Goal: Task Accomplishment & Management: Manage account settings

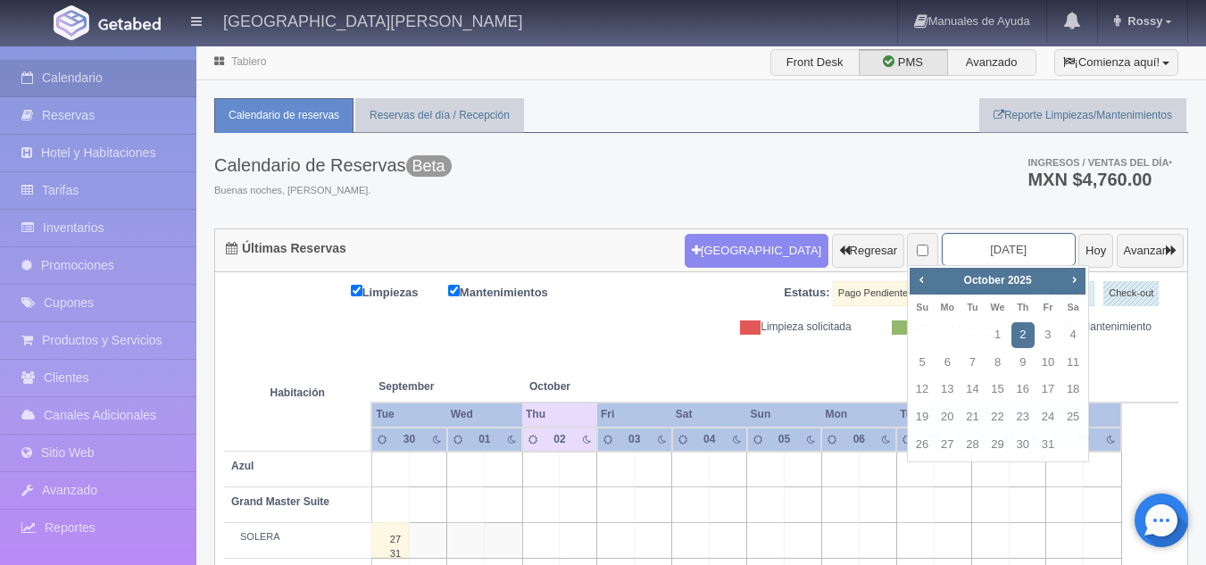
click at [1022, 249] on input "[DATE]" at bounding box center [1009, 249] width 134 height 33
click at [1050, 417] on link "24" at bounding box center [1047, 417] width 23 height 26
type input "[DATE]"
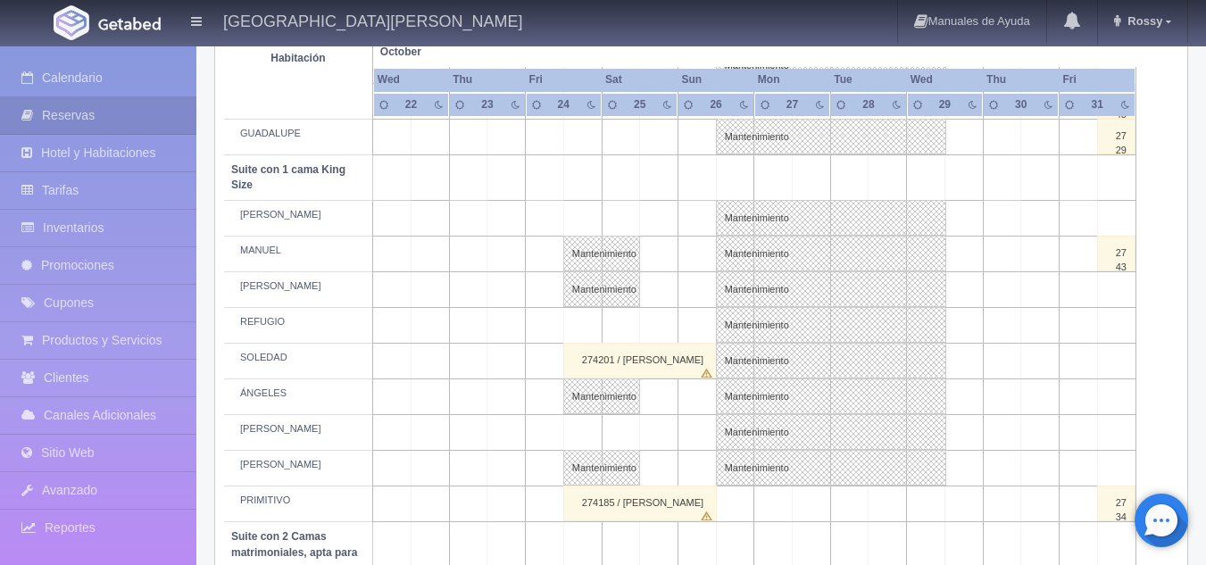
scroll to position [654, 0]
click at [662, 359] on div "274201 / OZIEL ARIZPE" at bounding box center [639, 360] width 153 height 36
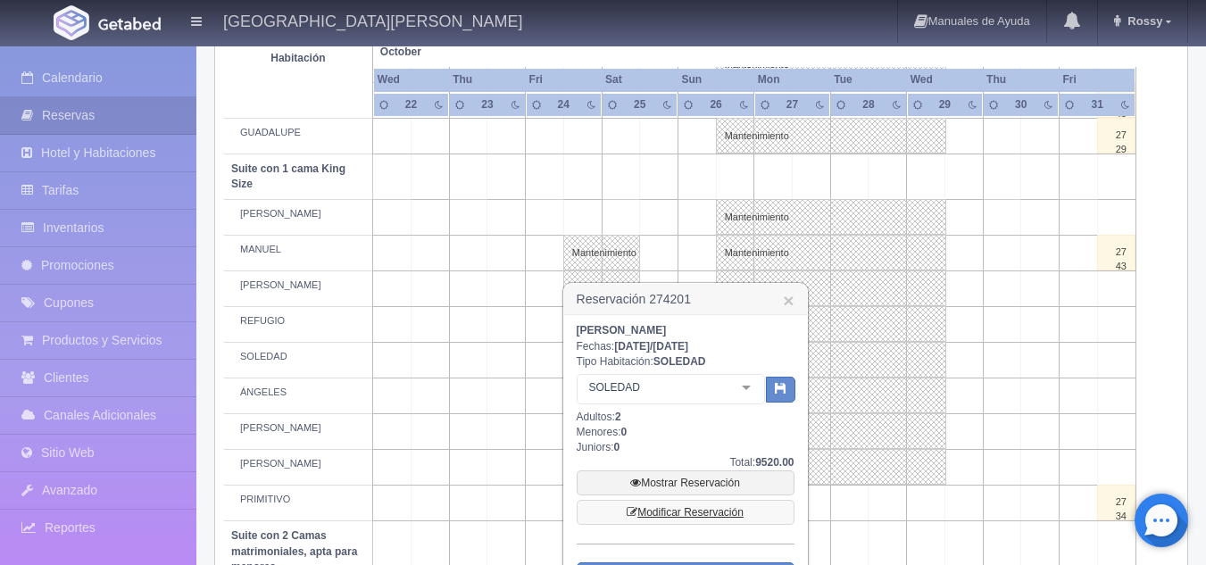
click at [709, 514] on link "Modificar Reservación" at bounding box center [686, 512] width 218 height 25
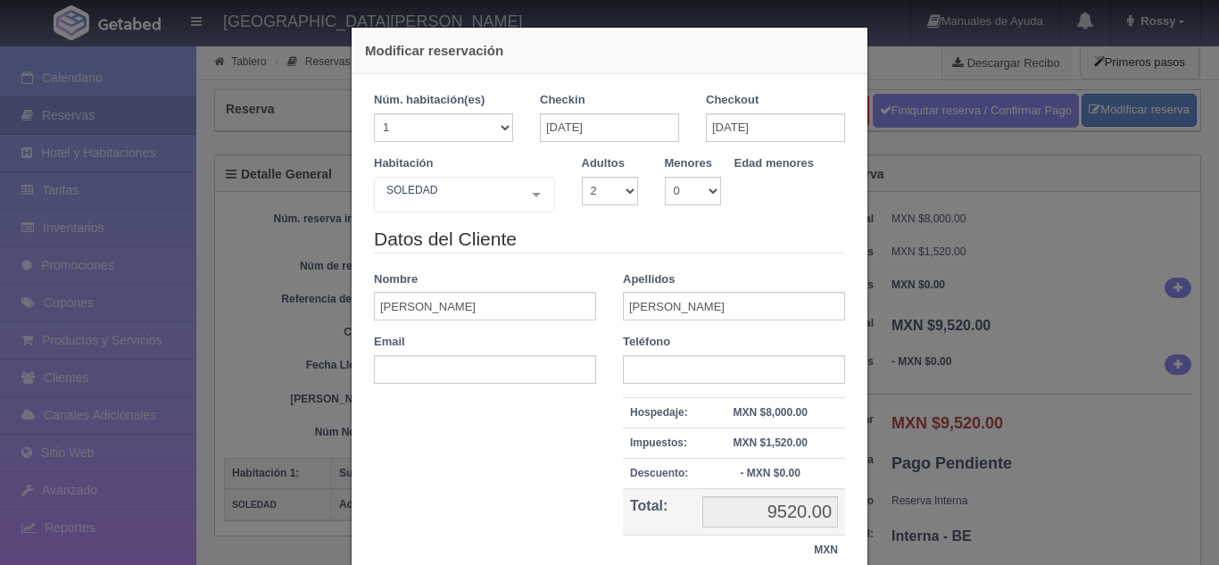
select select "2"
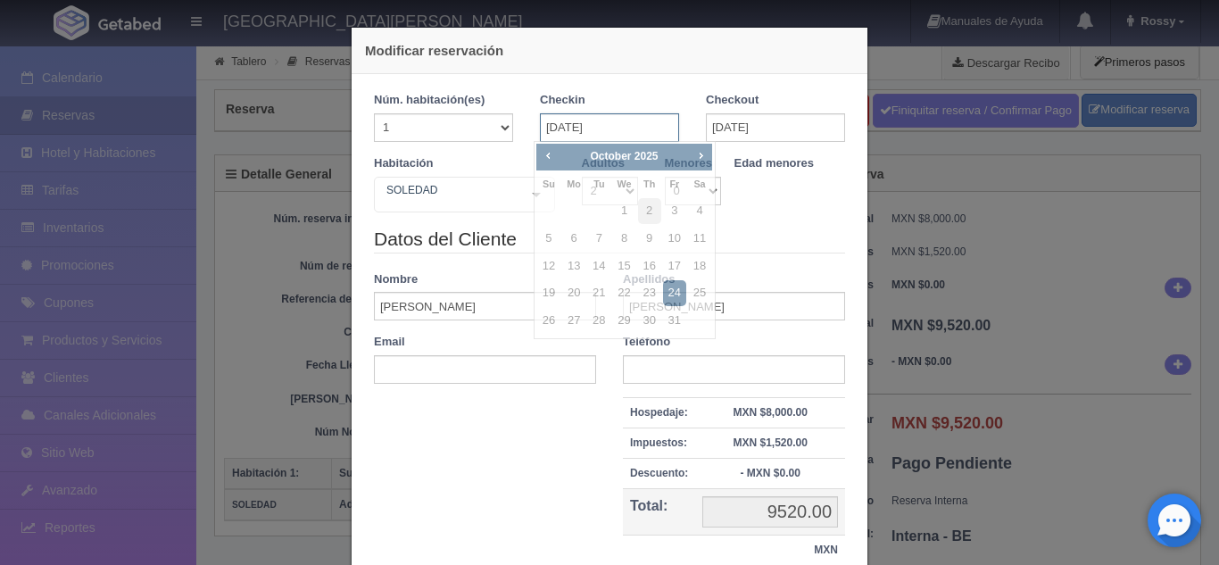
click at [604, 129] on input "[DATE]" at bounding box center [609, 127] width 139 height 29
click at [697, 290] on link "25" at bounding box center [699, 293] width 23 height 26
type input "[DATE]"
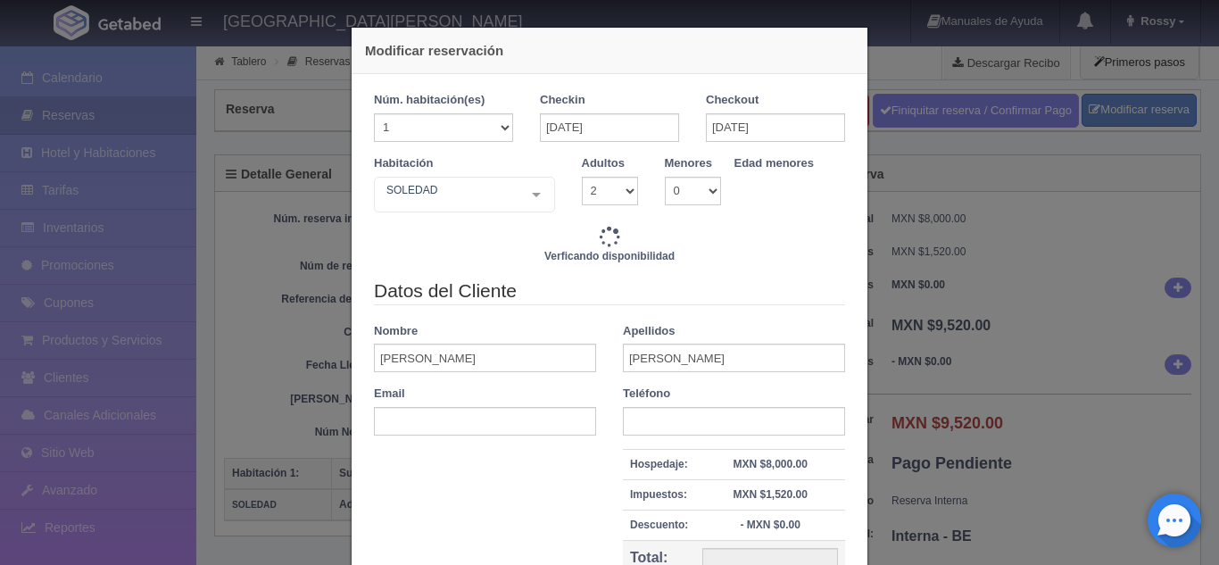
type input "4760.00"
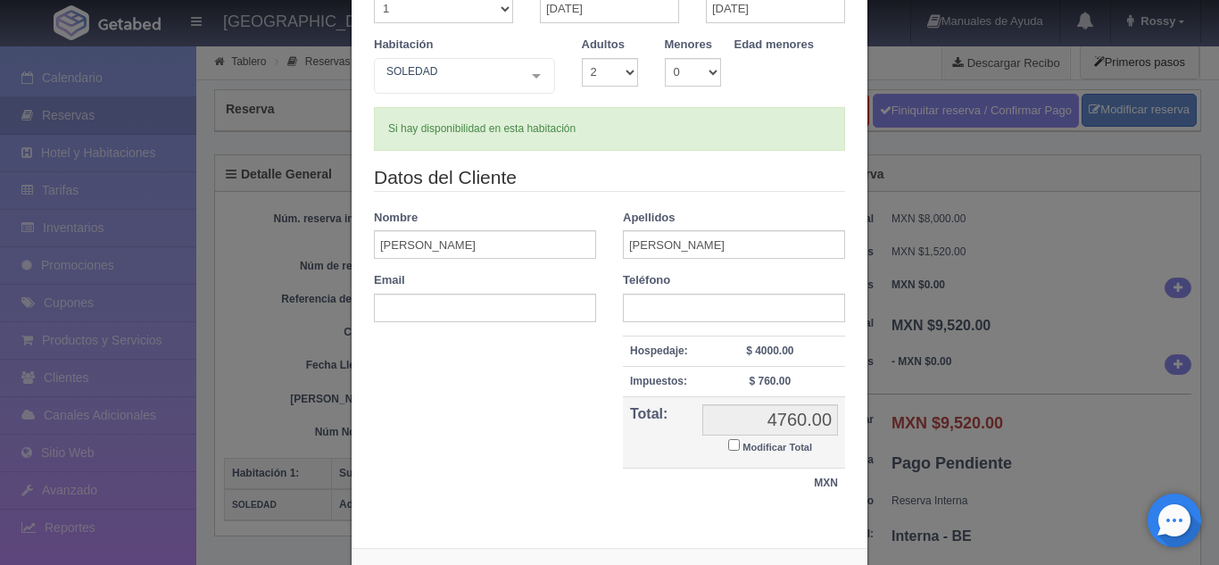
scroll to position [194, 0]
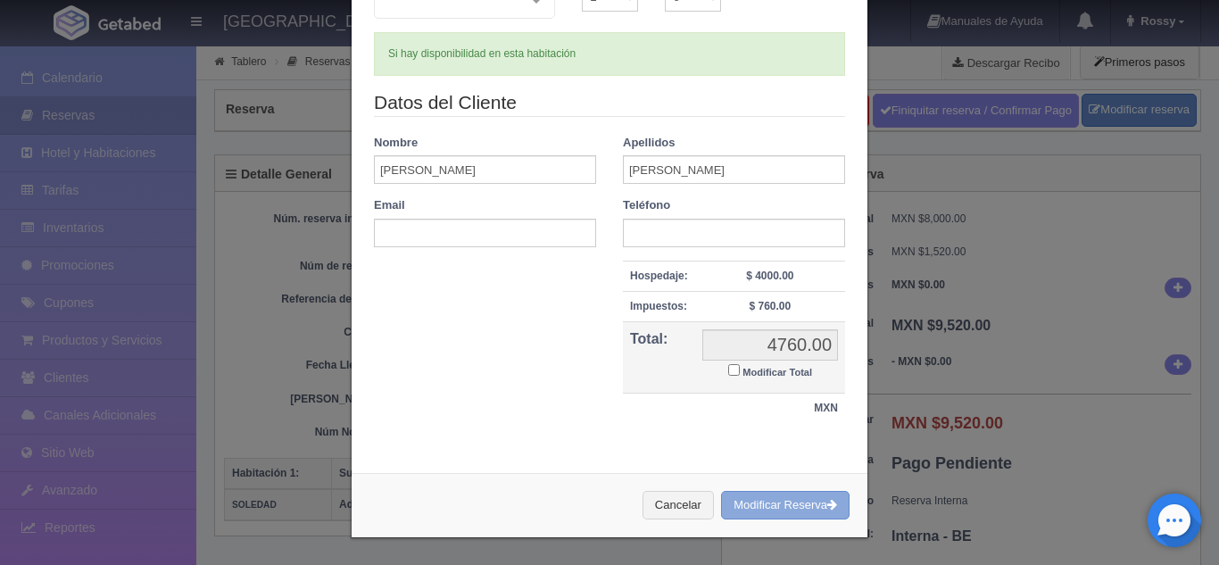
click at [769, 510] on button "Modificar Reserva" at bounding box center [785, 505] width 129 height 29
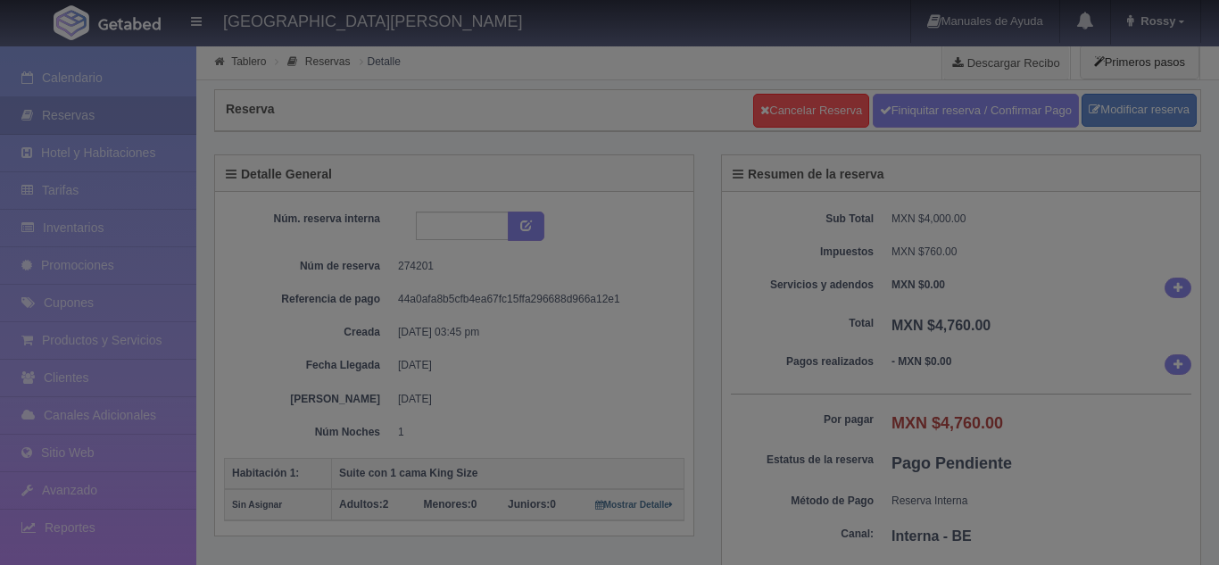
select select "2"
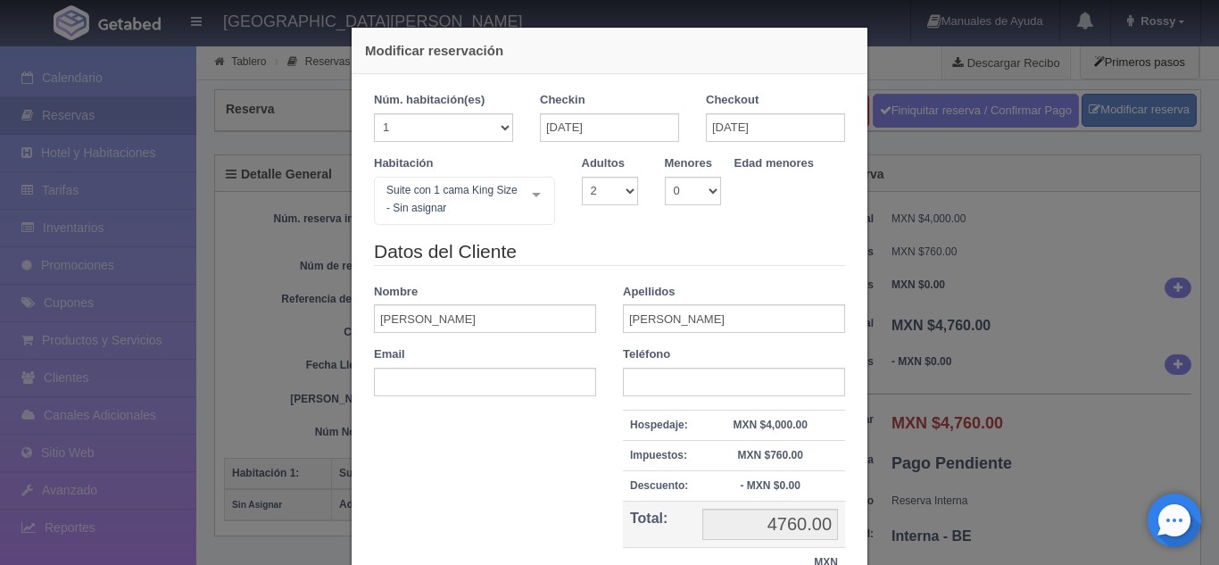
click at [308, 162] on div "Modificar reservación Núm. habitación(es) 1 2 3 4 5 6 7 8 9 10 11 12 13 14 15 1…" at bounding box center [609, 282] width 1219 height 565
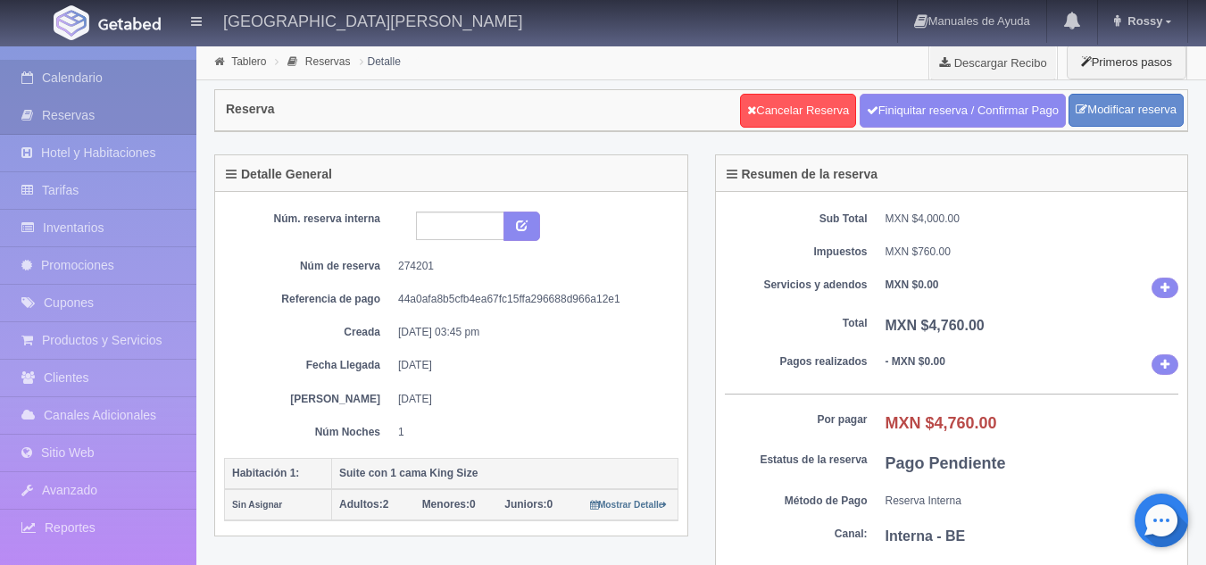
click at [68, 71] on link "Calendario" at bounding box center [98, 78] width 196 height 37
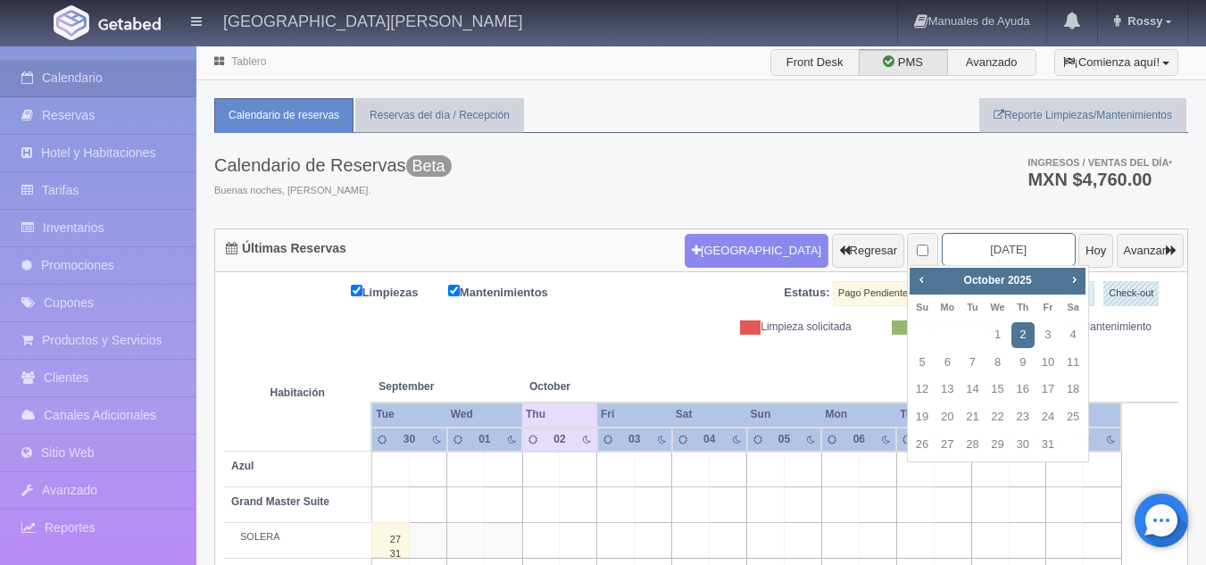
click at [975, 247] on input "[DATE]" at bounding box center [1009, 249] width 134 height 33
click at [1053, 413] on link "24" at bounding box center [1047, 417] width 23 height 26
type input "[DATE]"
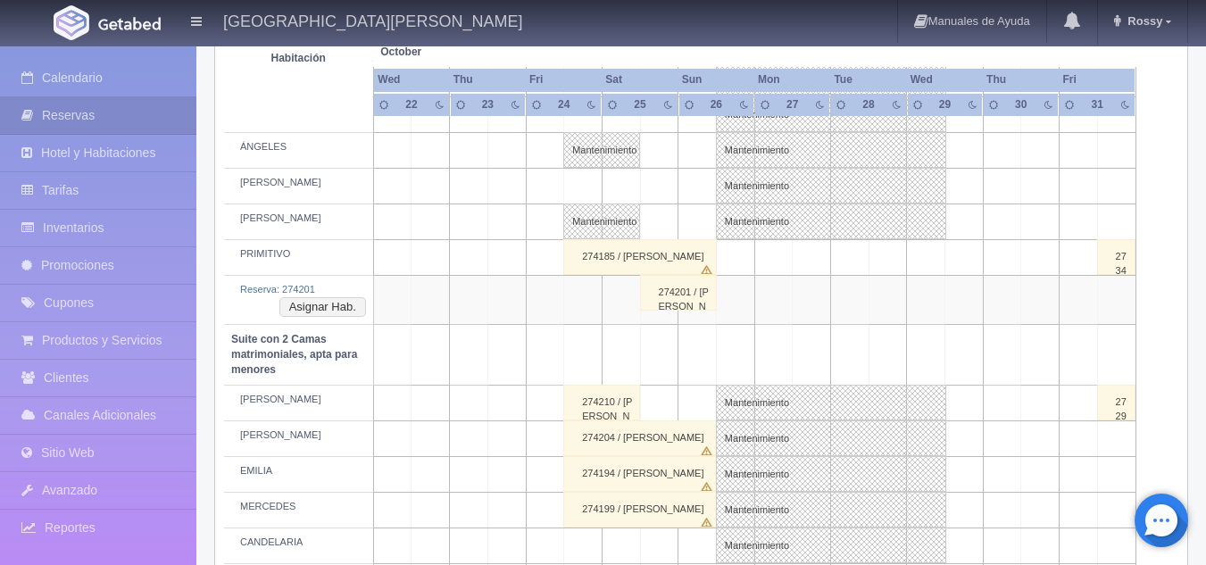
scroll to position [899, 0]
click at [350, 311] on button "Asignar Hab." at bounding box center [322, 308] width 87 height 20
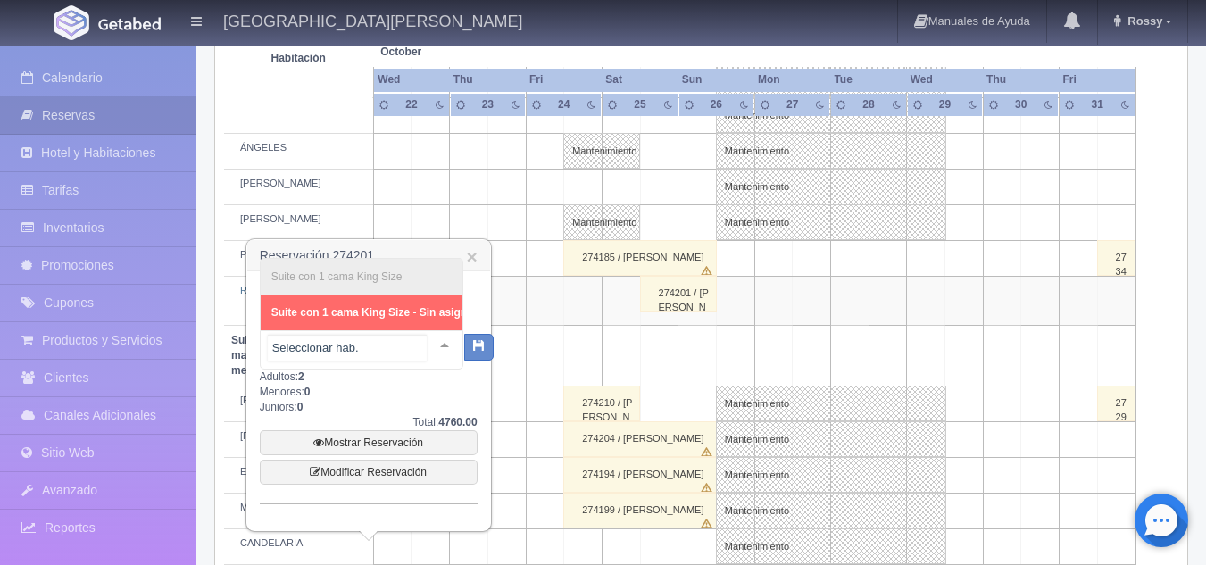
click at [417, 344] on div "Suite con 1 cama King Size Suite con 1 cama King Size - Sin asignar No elements…" at bounding box center [361, 349] width 203 height 39
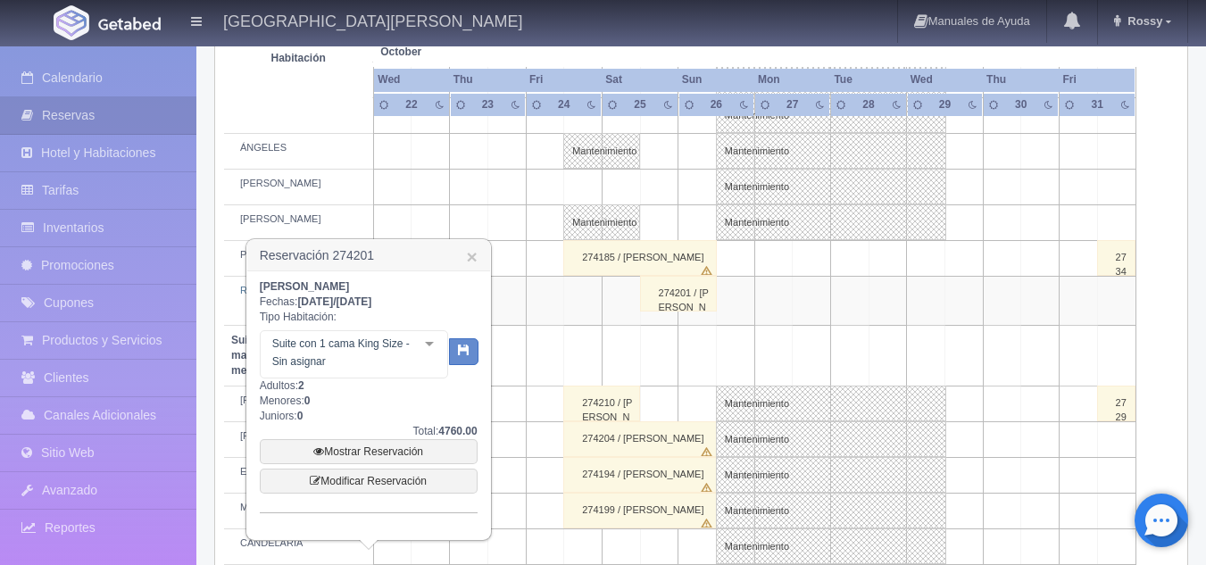
click at [443, 344] on div at bounding box center [429, 344] width 36 height 27
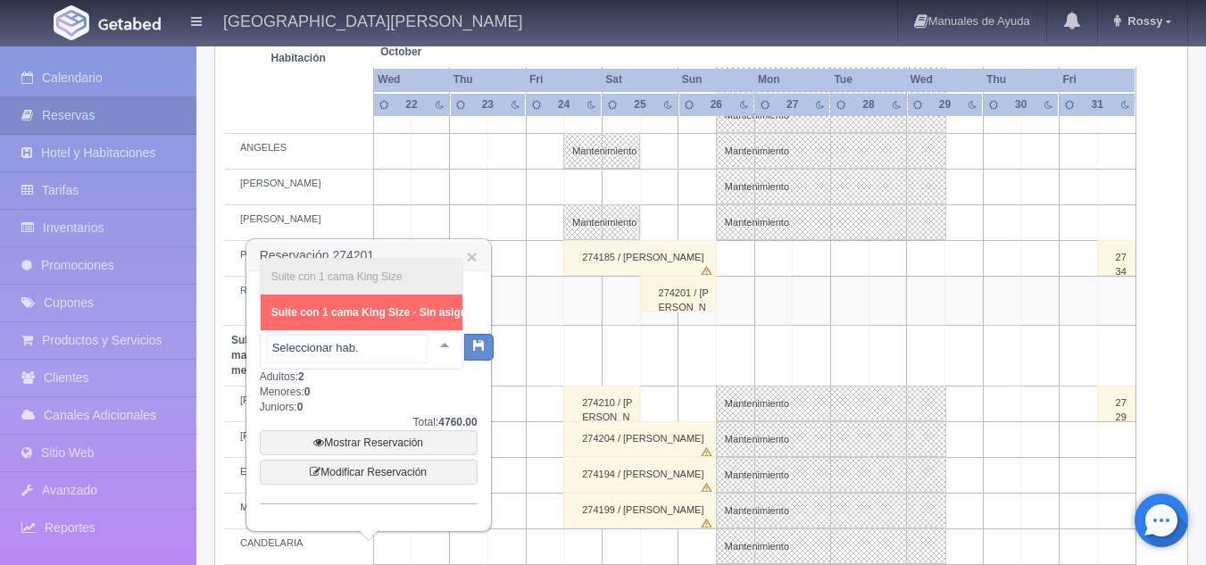
click at [443, 344] on div at bounding box center [445, 344] width 36 height 27
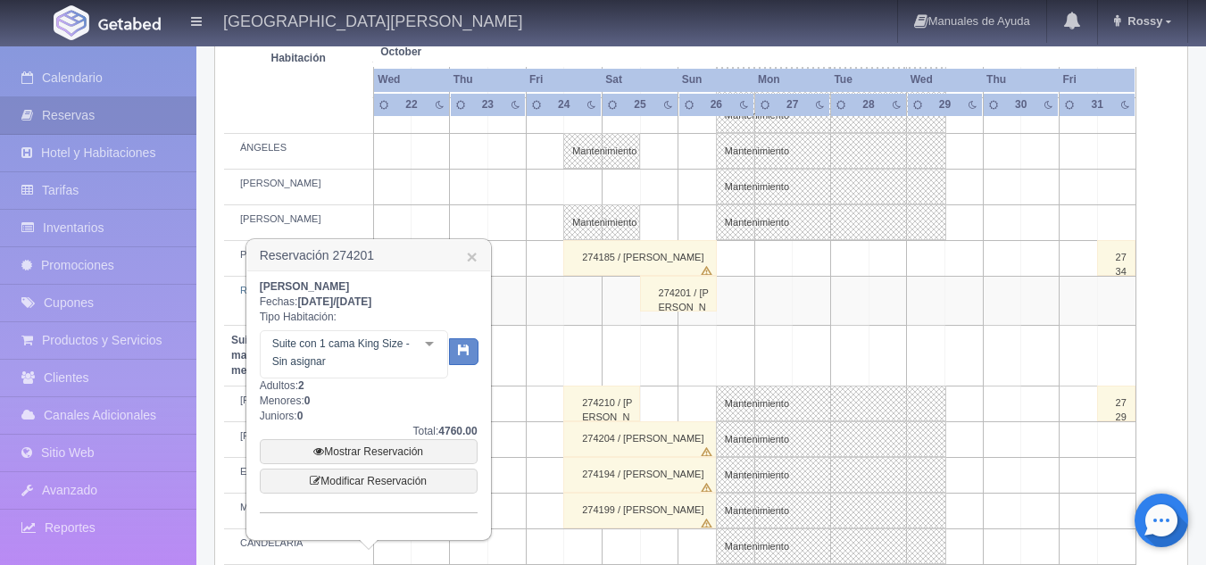
click at [307, 106] on td "Habitación" at bounding box center [298, 58] width 149 height 116
click at [133, 216] on link "Inventarios" at bounding box center [98, 228] width 196 height 37
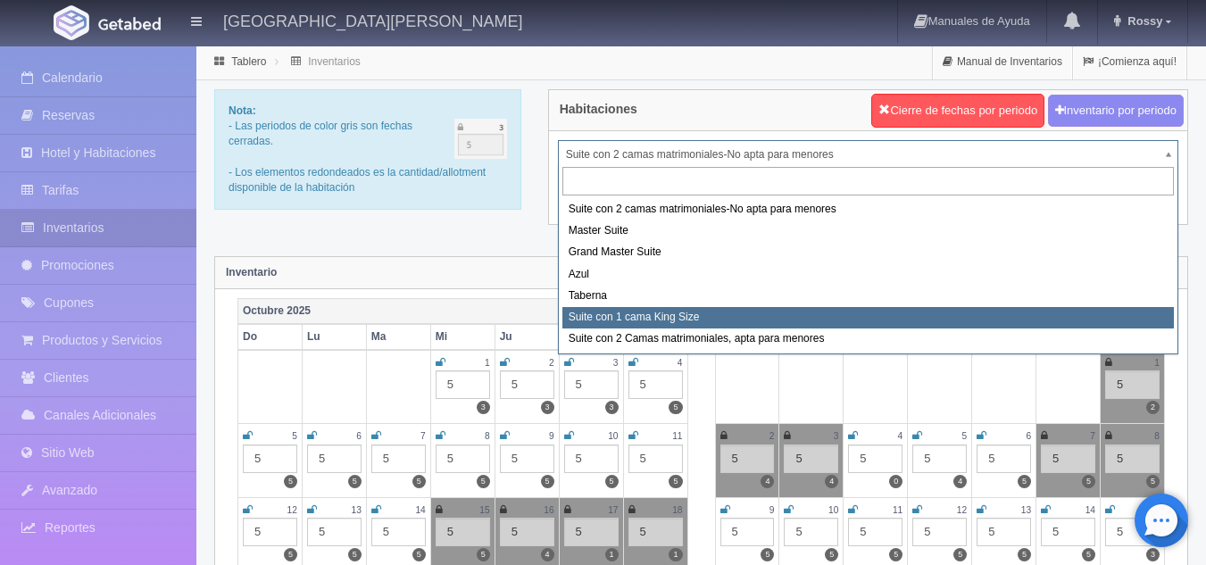
select select "1921"
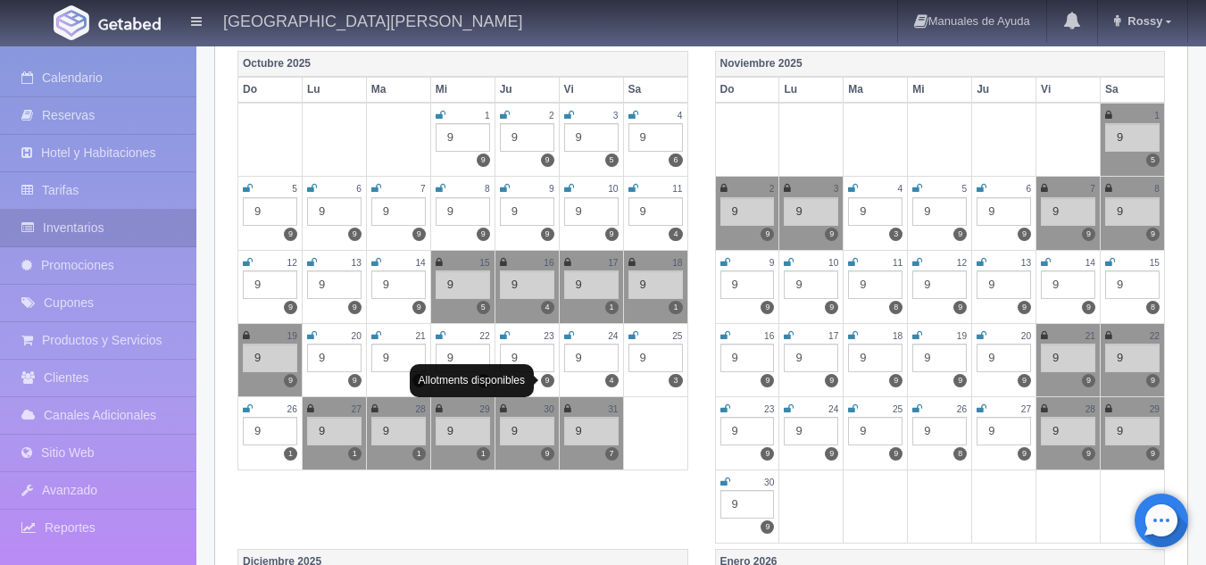
scroll to position [248, 0]
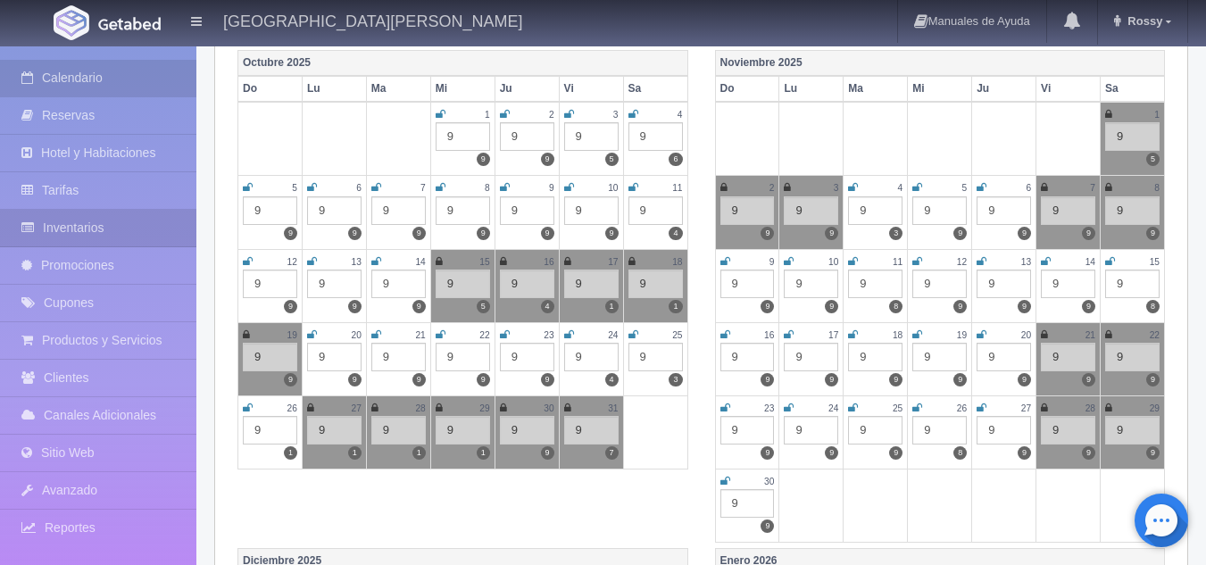
click at [76, 80] on link "Calendario" at bounding box center [98, 78] width 196 height 37
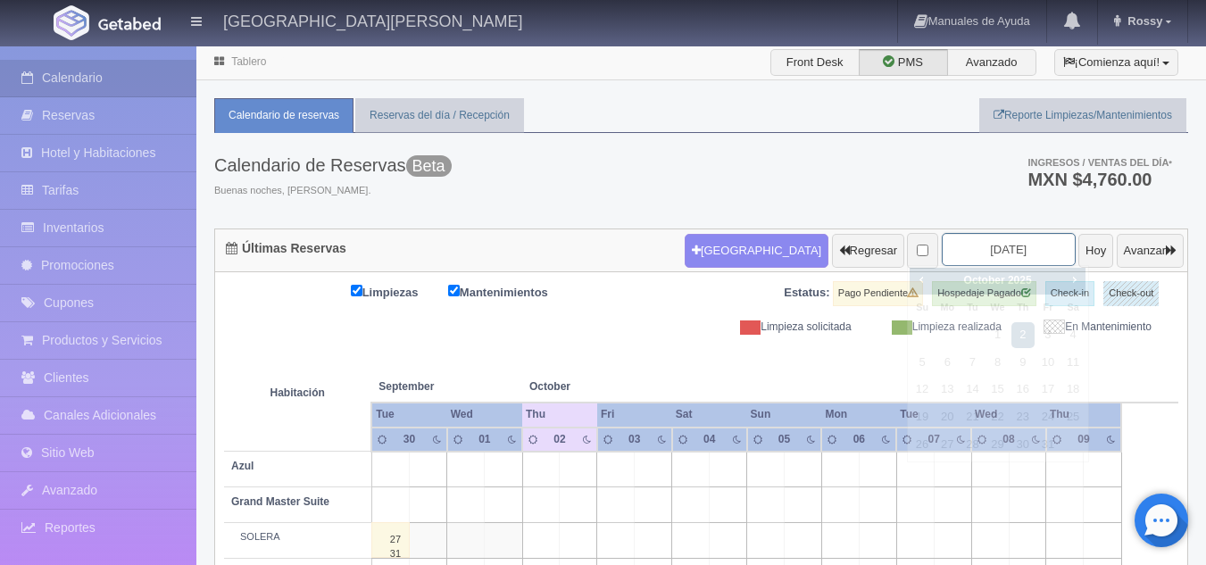
click at [959, 245] on input "[DATE]" at bounding box center [1009, 249] width 134 height 33
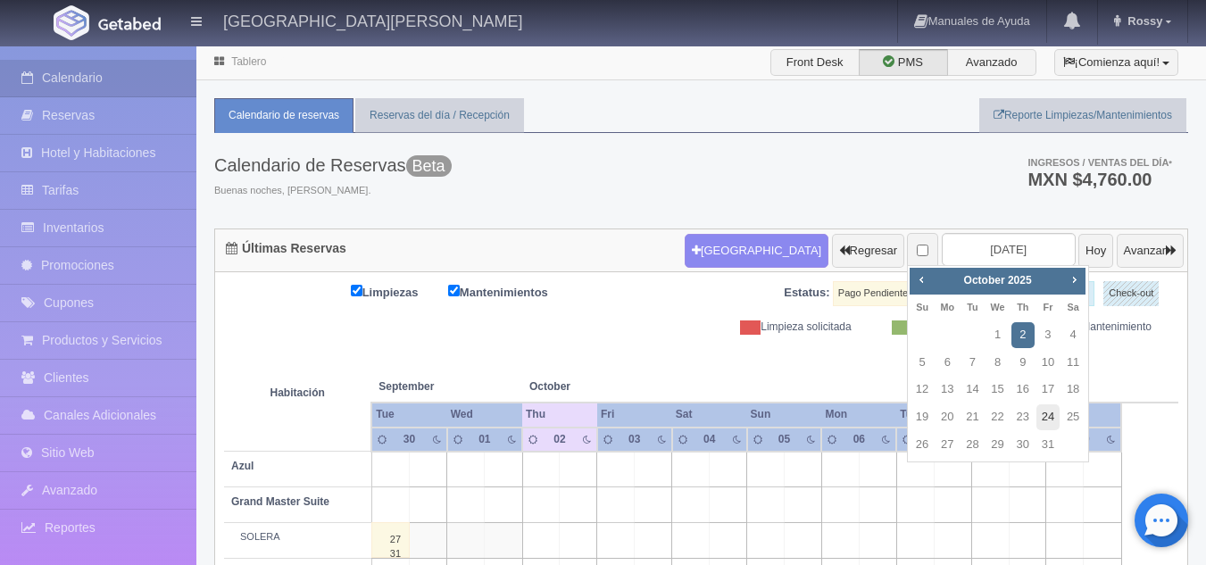
click at [1046, 419] on link "24" at bounding box center [1047, 417] width 23 height 26
type input "[DATE]"
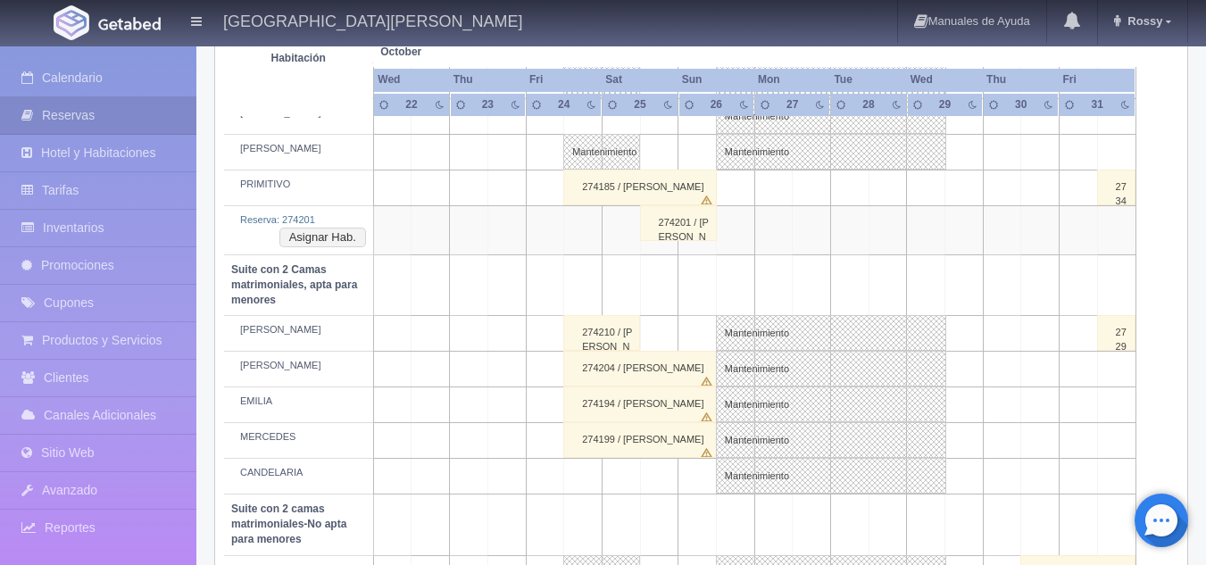
scroll to position [967, 0]
click at [330, 244] on button "Asignar Hab." at bounding box center [322, 240] width 87 height 20
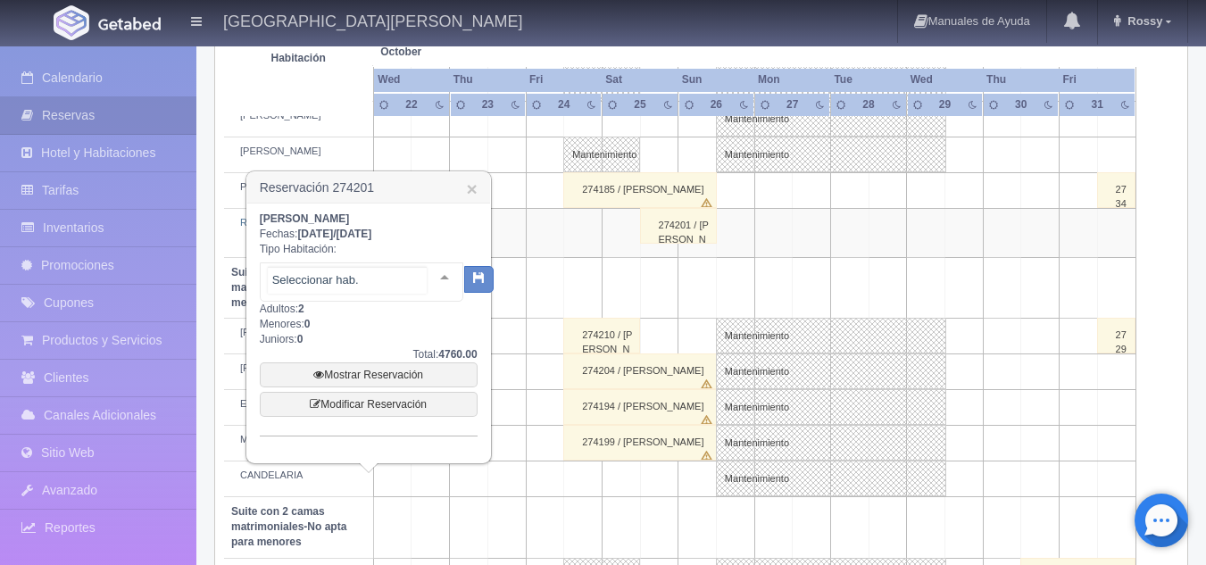
click at [433, 275] on div at bounding box center [445, 276] width 36 height 27
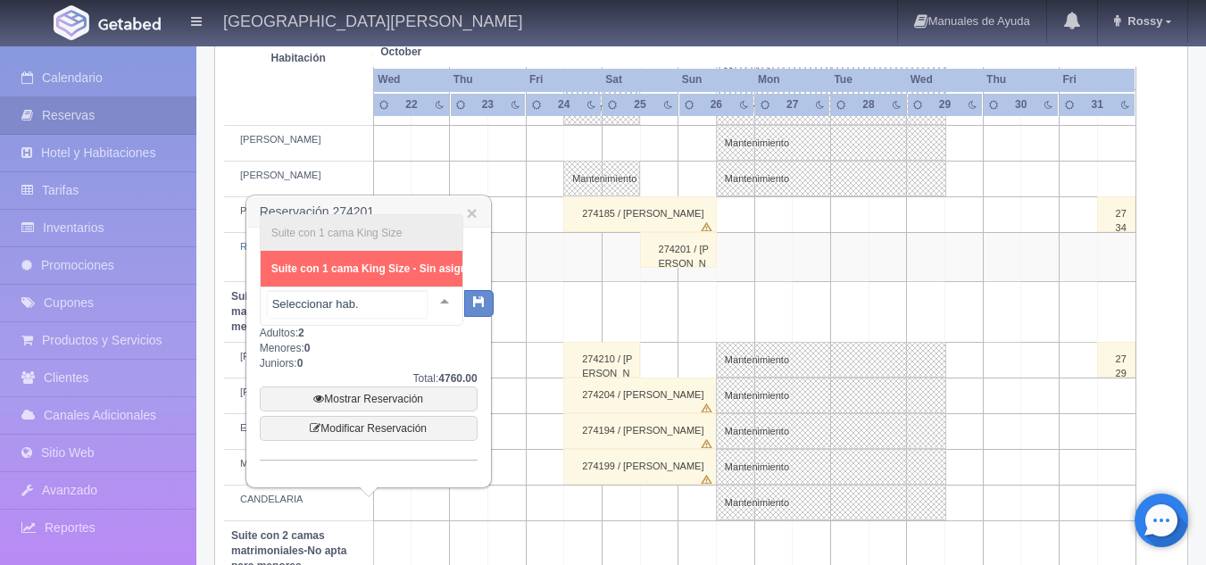
scroll to position [944, 0]
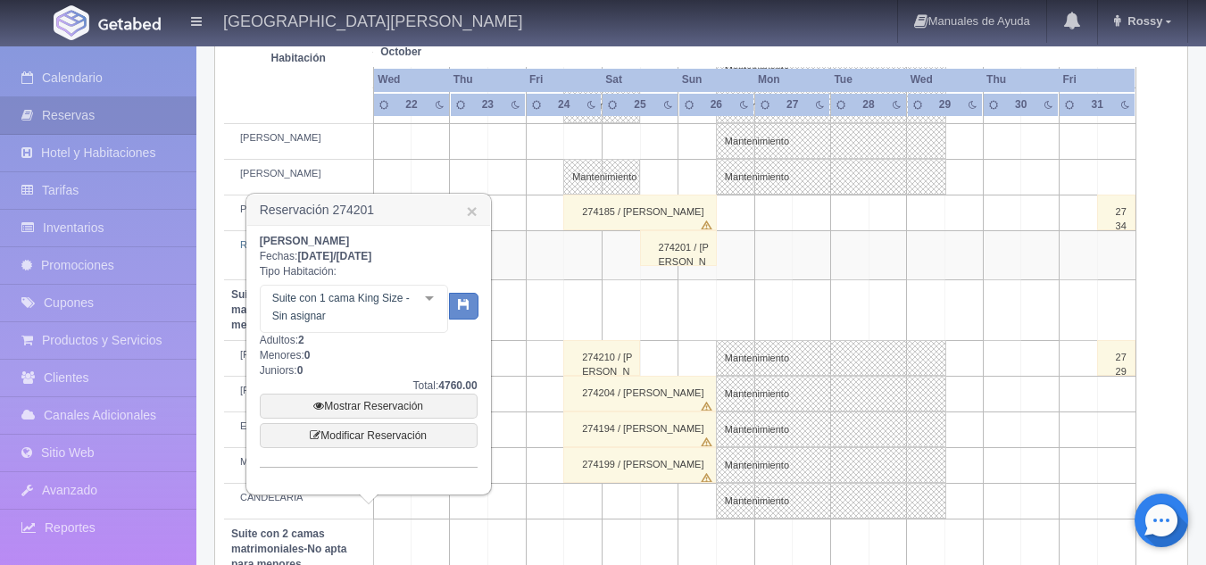
click at [627, 312] on td at bounding box center [620, 309] width 38 height 61
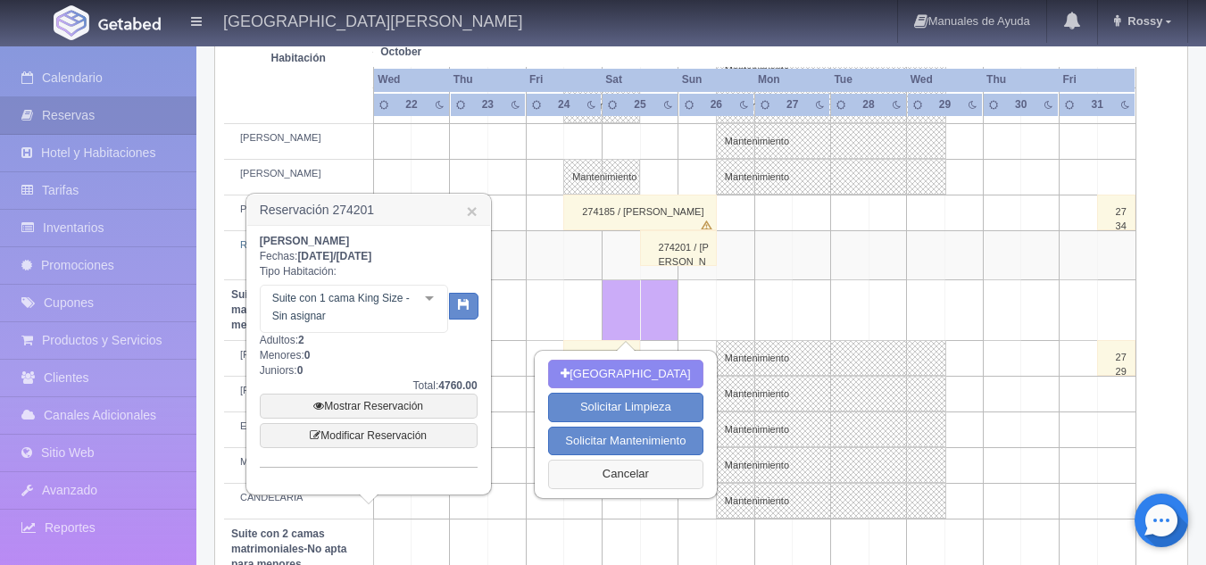
click at [617, 479] on button "Cancelar" at bounding box center [625, 474] width 154 height 29
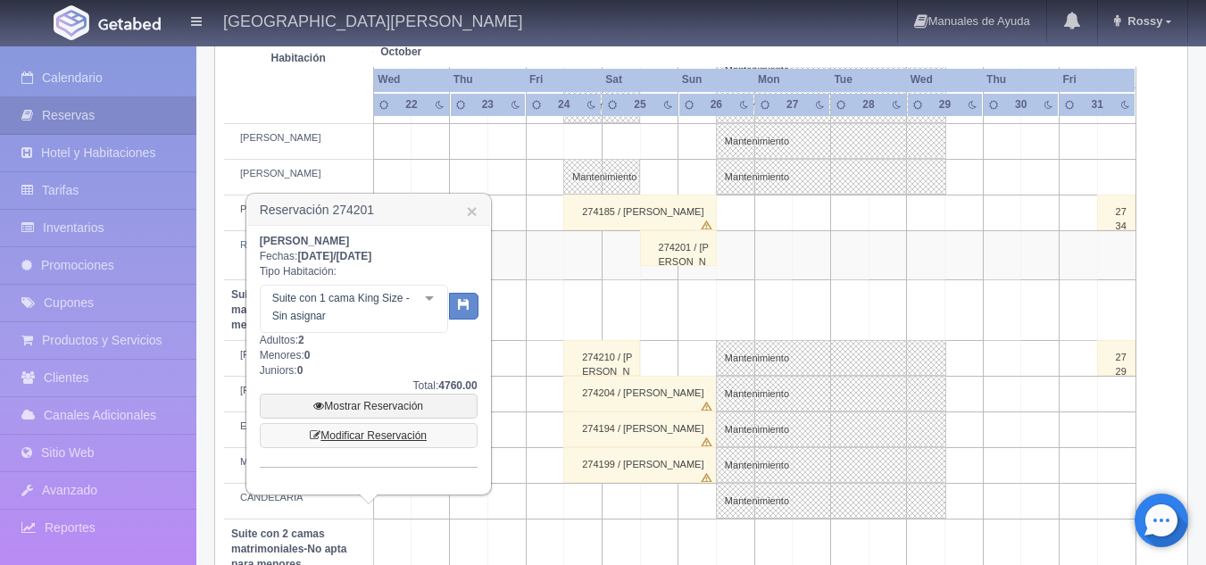
click at [391, 437] on link "Modificar Reservación" at bounding box center [369, 435] width 218 height 25
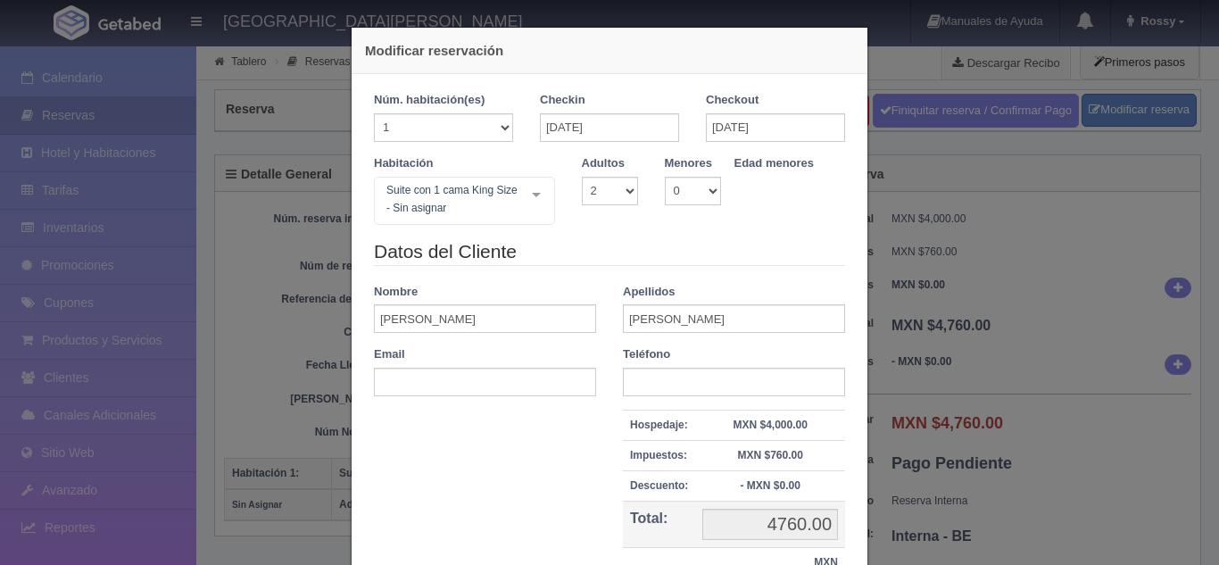
select select "2"
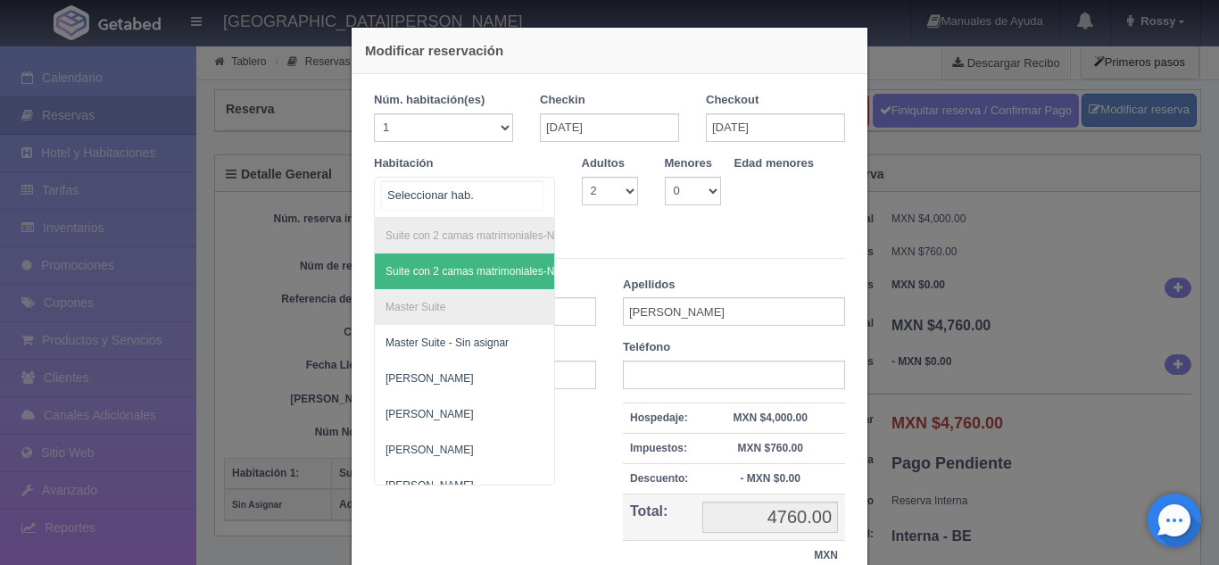
click at [527, 195] on div "Suite con 2 camas matrimoniales-No apta para menores Suite con 2 camas matrimon…" at bounding box center [464, 197] width 181 height 41
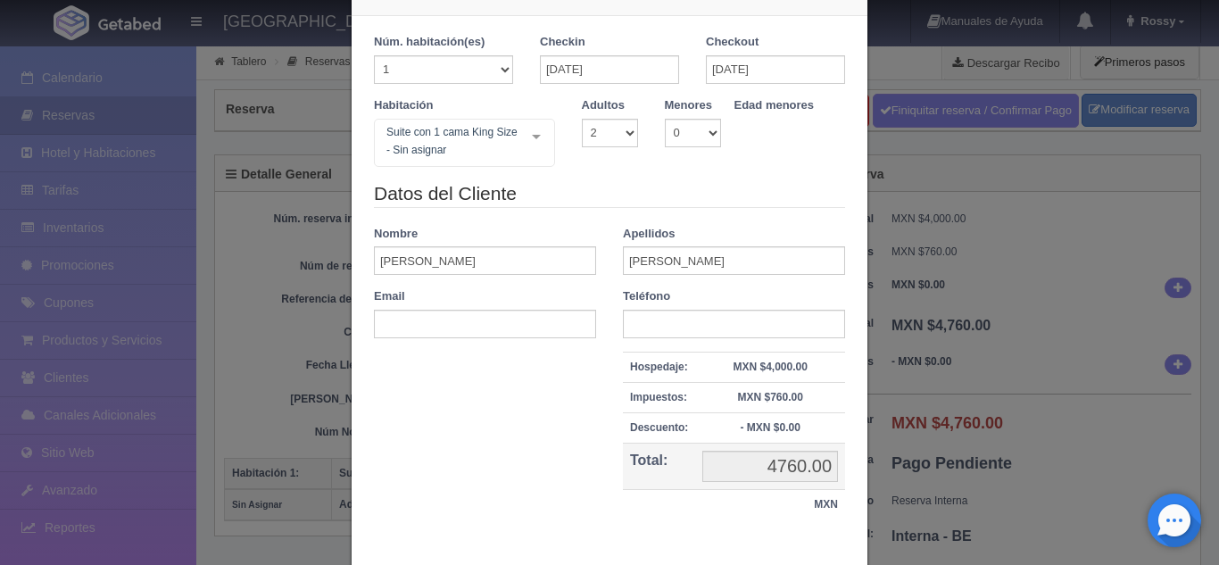
click at [654, 181] on legend "Datos del Cliente" at bounding box center [609, 194] width 471 height 28
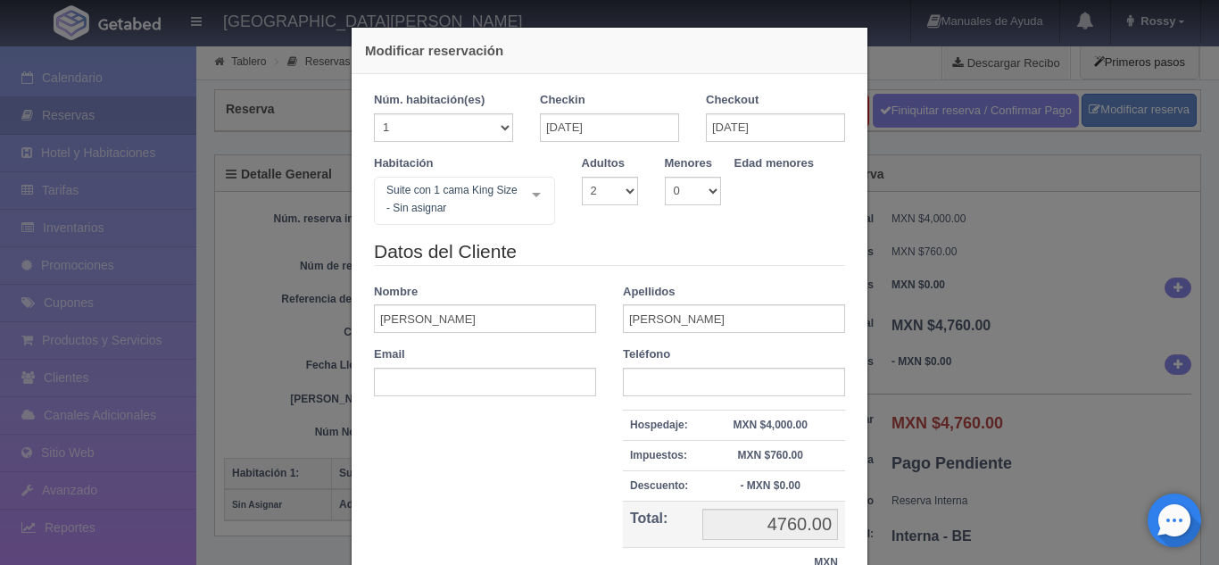
click at [899, 179] on div "Modificar reservación Núm. habitación(es) 1 2 3 4 5 6 7 8 9 10 11 12 13 14 15 1…" at bounding box center [609, 282] width 1219 height 565
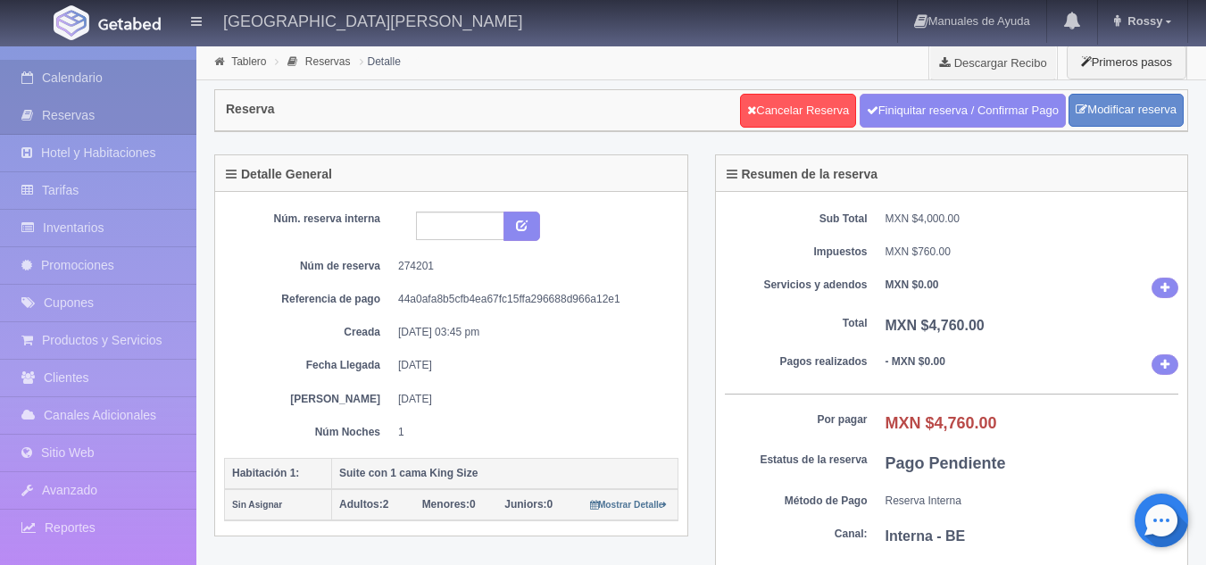
click at [70, 79] on link "Calendario" at bounding box center [98, 78] width 196 height 37
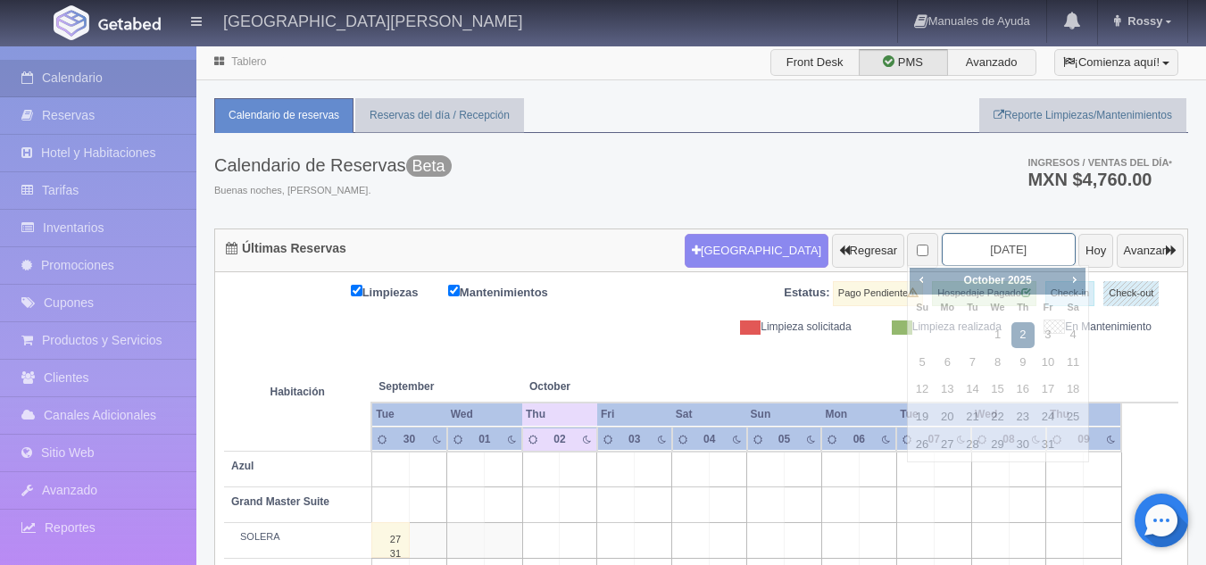
click at [982, 253] on input "[DATE]" at bounding box center [1009, 249] width 134 height 33
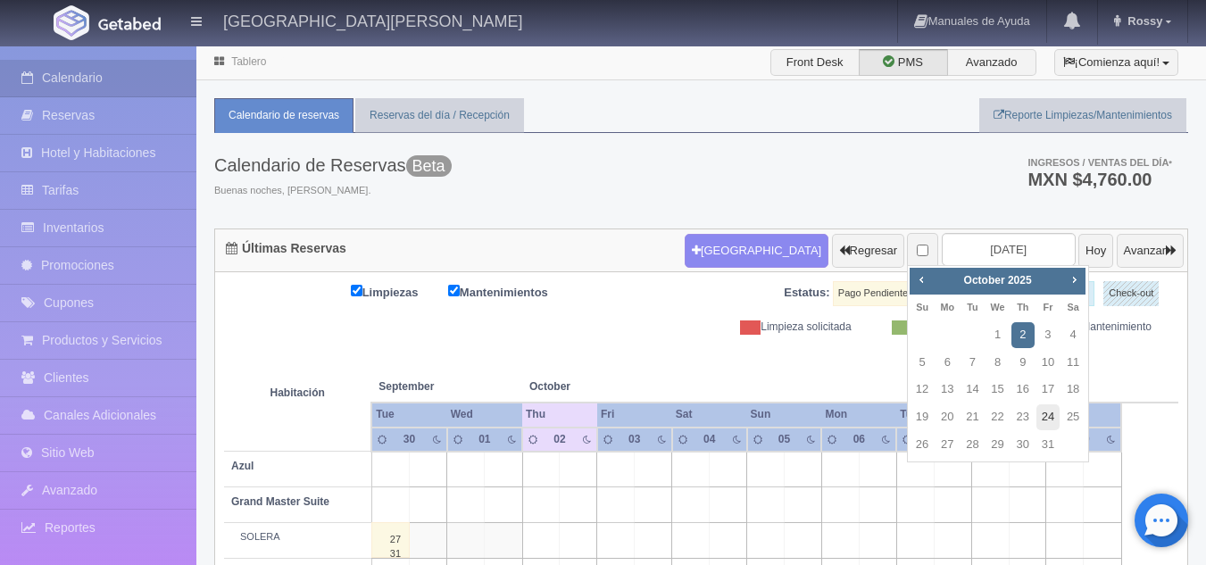
click at [1044, 422] on link "24" at bounding box center [1047, 417] width 23 height 26
type input "[DATE]"
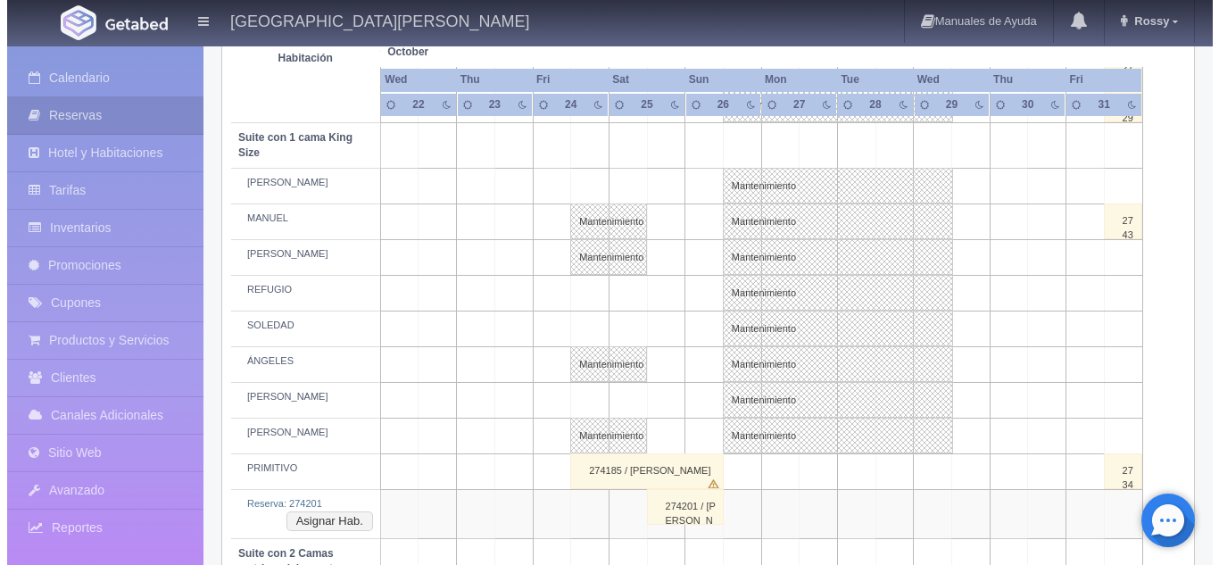
scroll to position [684, 0]
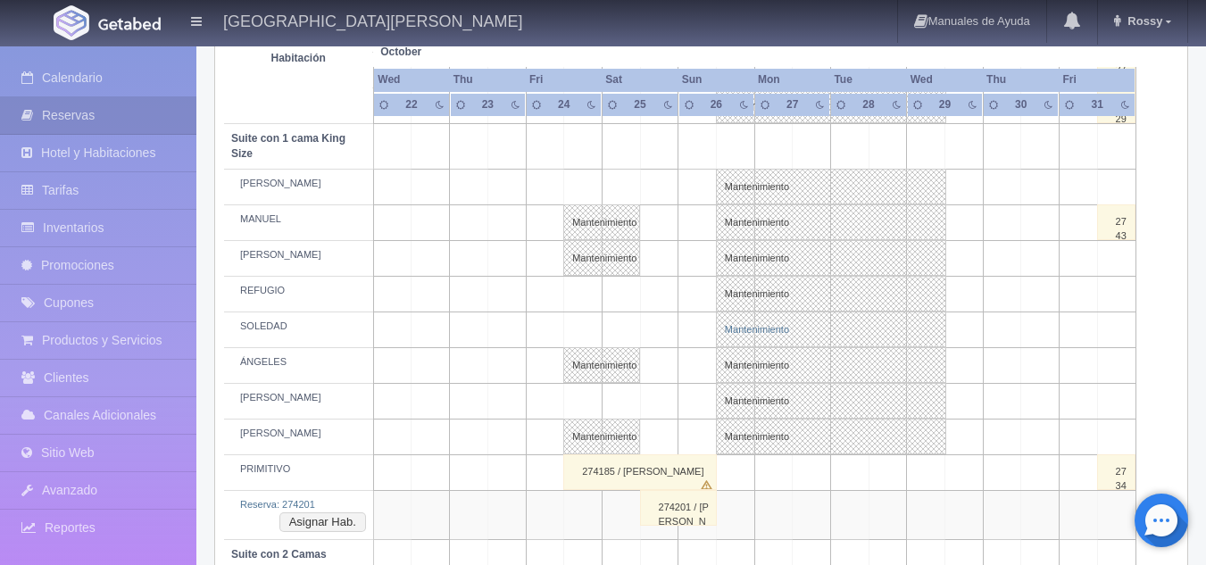
click at [762, 331] on link "Mantenimiento" at bounding box center [831, 329] width 230 height 36
select select "Mantenimiento"
select select "1921_SOLEDAD"
type input "[DATE]"
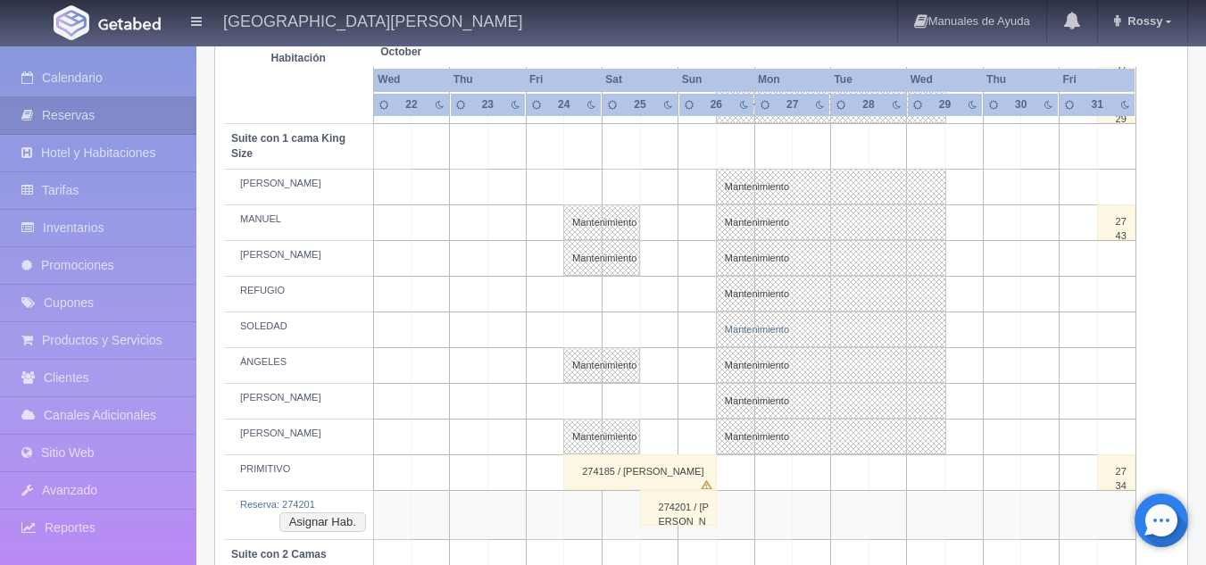
type textarea "BLOQUEO BARTENDERS MB"
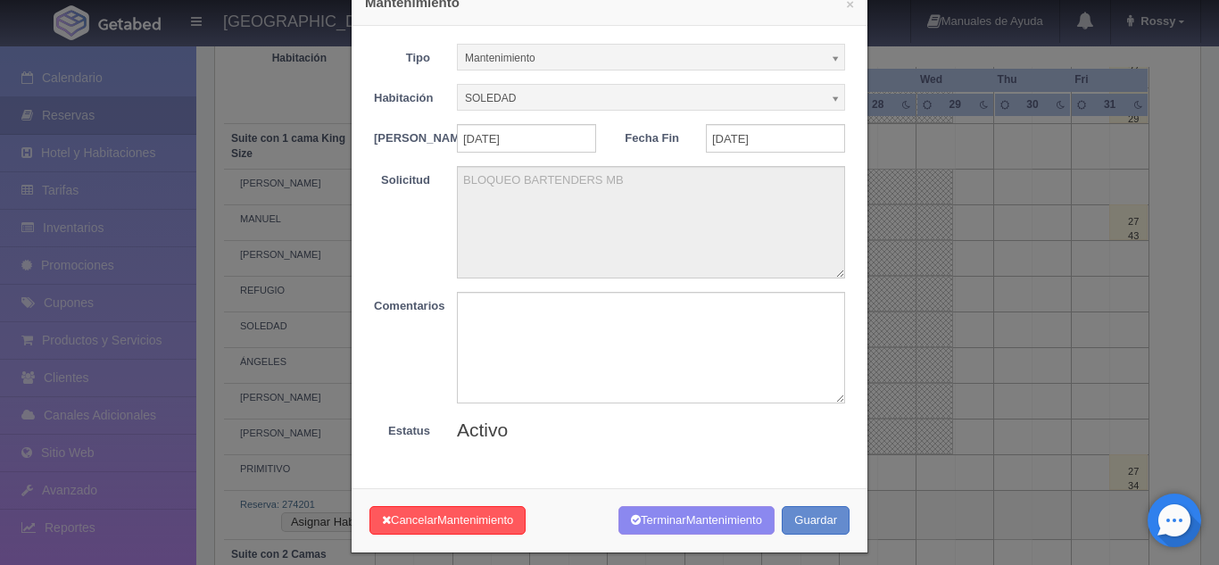
scroll to position [49, 0]
click at [1034, 393] on div "× Mantenimiento Tipo Mantenimiento Limpieza Mantenimiento Habitación SOLEDAD Si…" at bounding box center [609, 282] width 1219 height 565
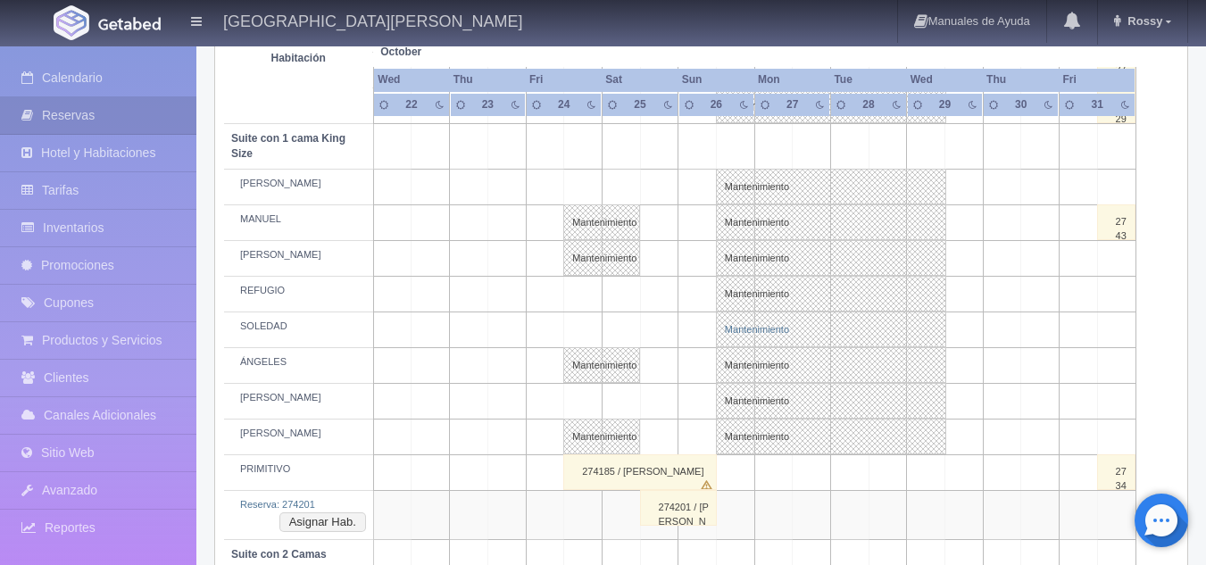
click at [758, 322] on link "Mantenimiento" at bounding box center [831, 329] width 230 height 36
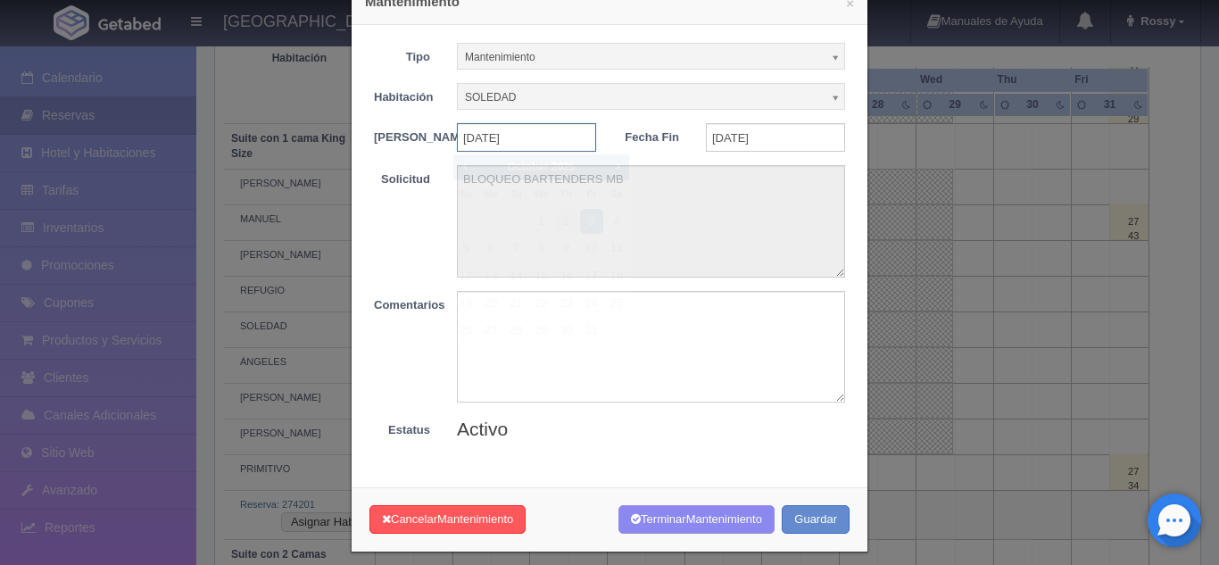
click at [522, 137] on input "26-10-2025" at bounding box center [526, 137] width 139 height 29
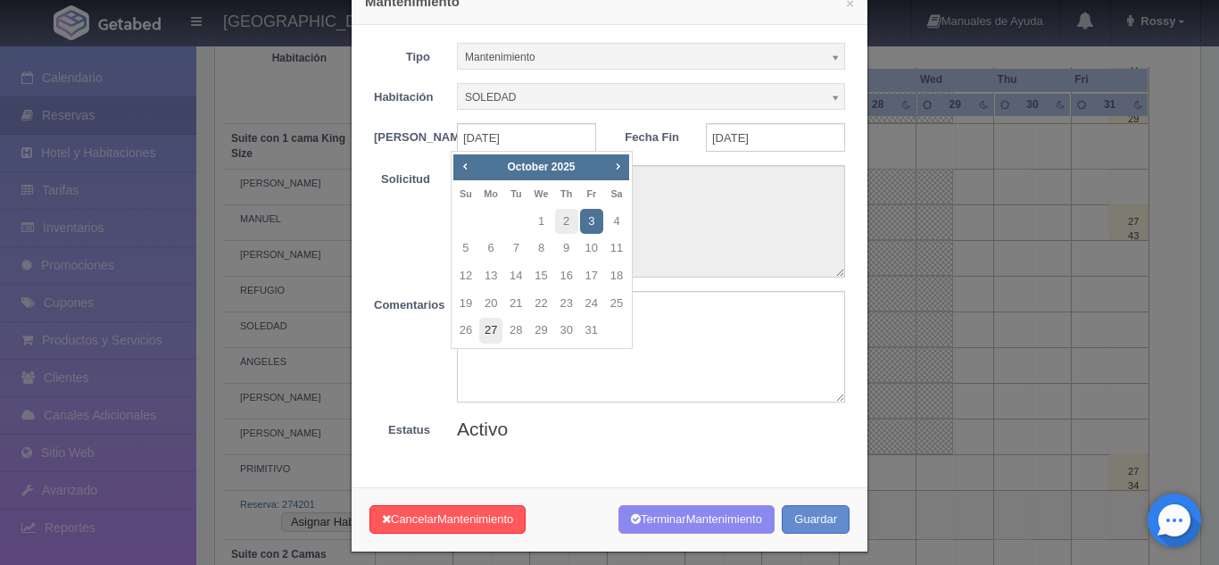
click at [499, 322] on link "27" at bounding box center [490, 331] width 23 height 26
type input "2025-10-27"
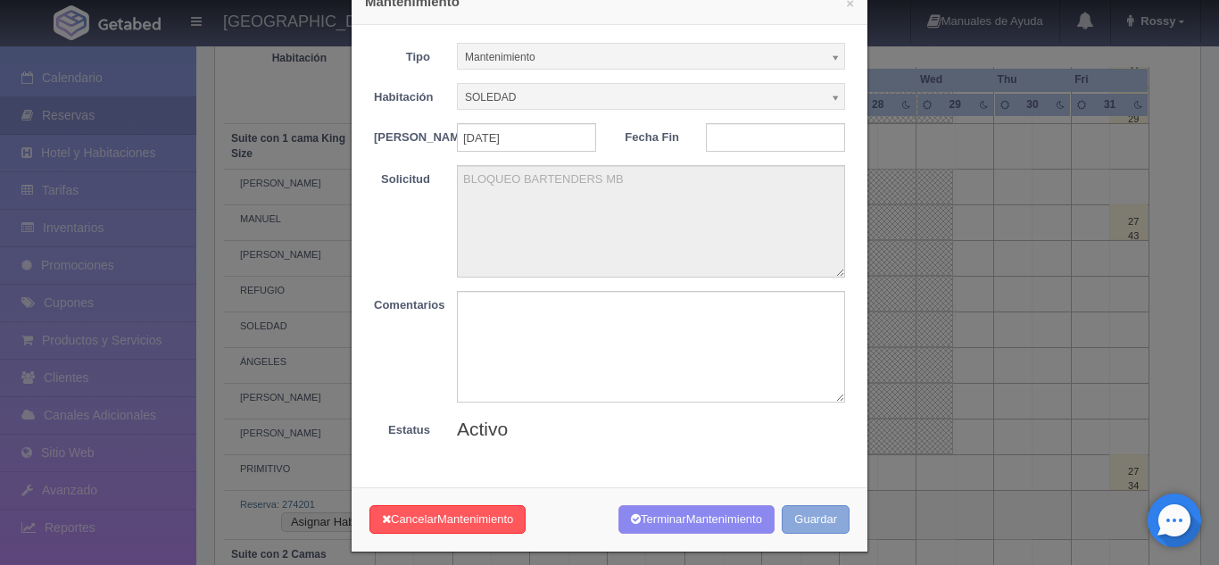
click at [830, 530] on button "Guardar" at bounding box center [816, 519] width 68 height 29
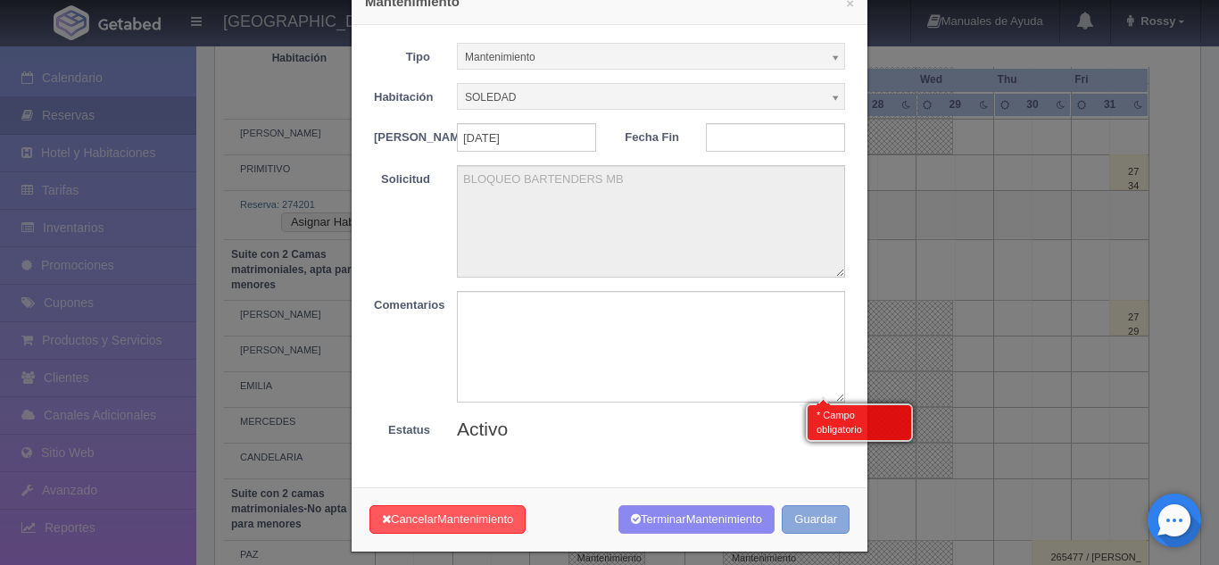
scroll to position [986, 0]
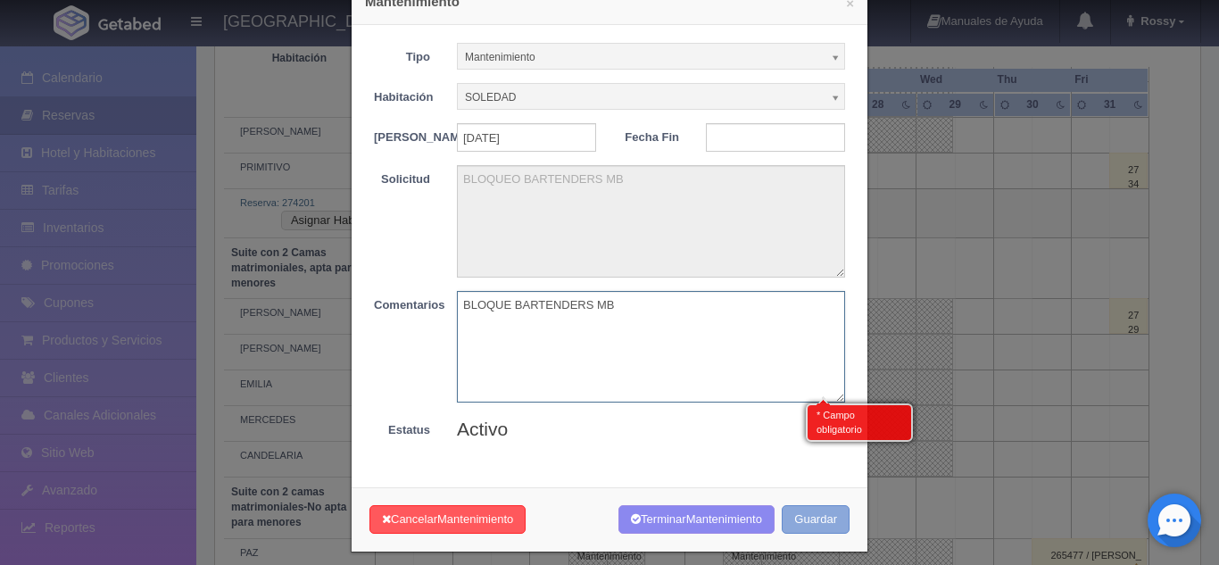
type textarea "BLOQUE BARTENDERS MB"
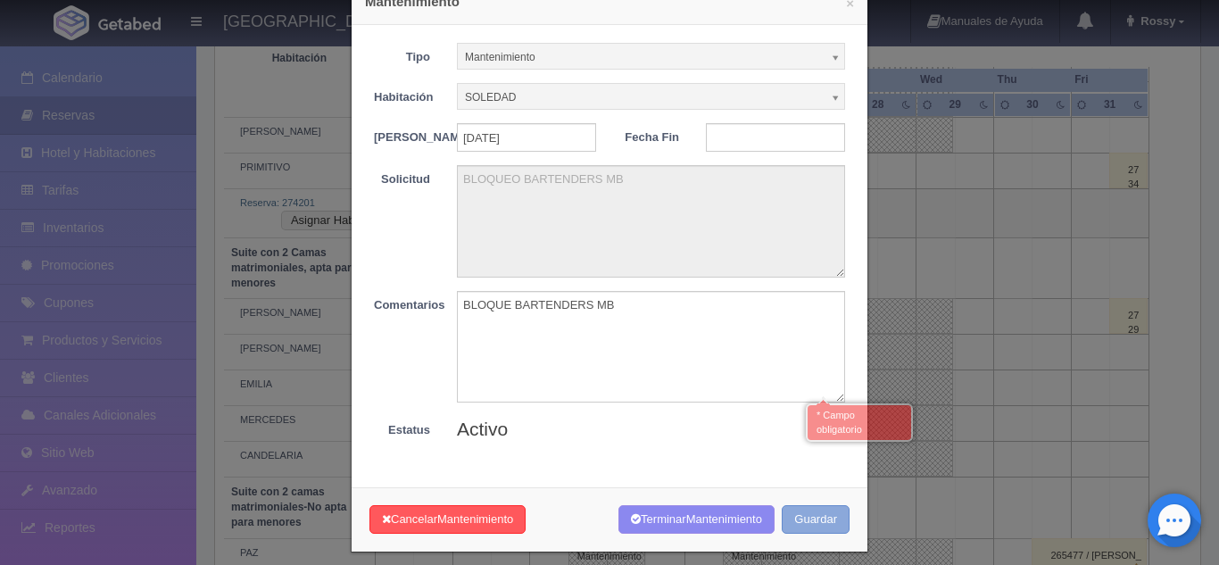
click at [818, 529] on button "Guardar" at bounding box center [816, 519] width 68 height 29
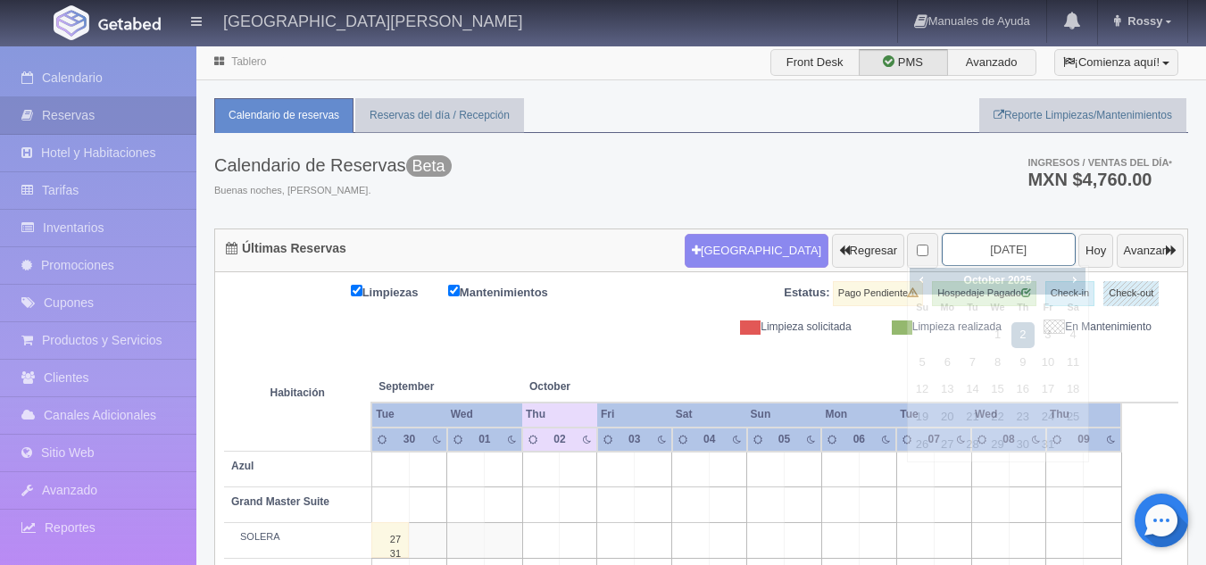
click at [967, 246] on input "[DATE]" at bounding box center [1009, 249] width 134 height 33
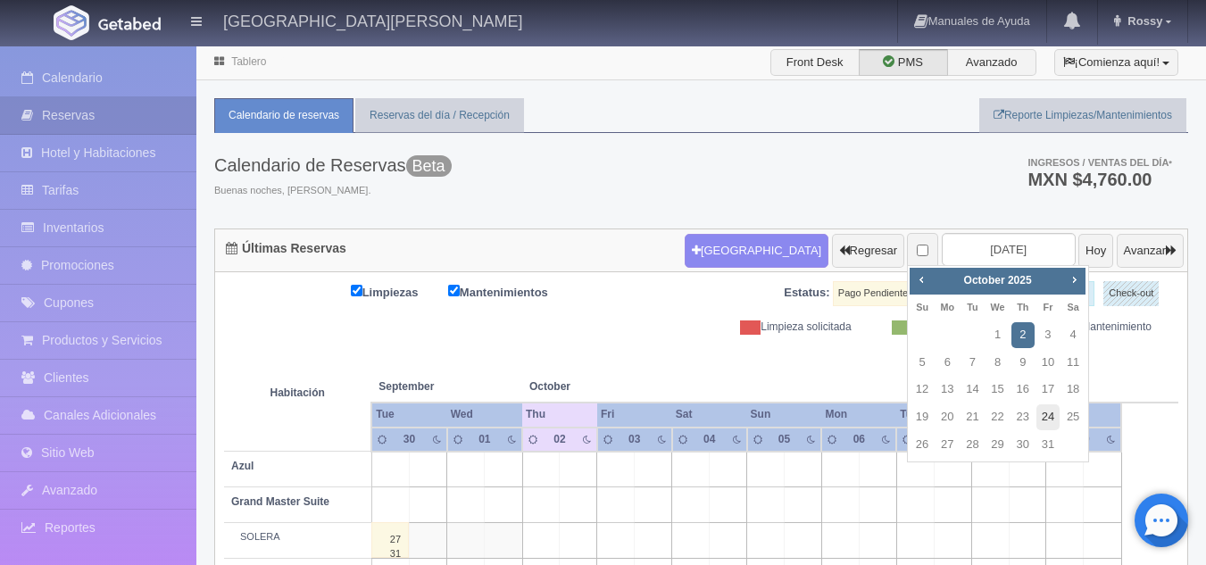
click at [1039, 413] on link "24" at bounding box center [1047, 417] width 23 height 26
type input "[DATE]"
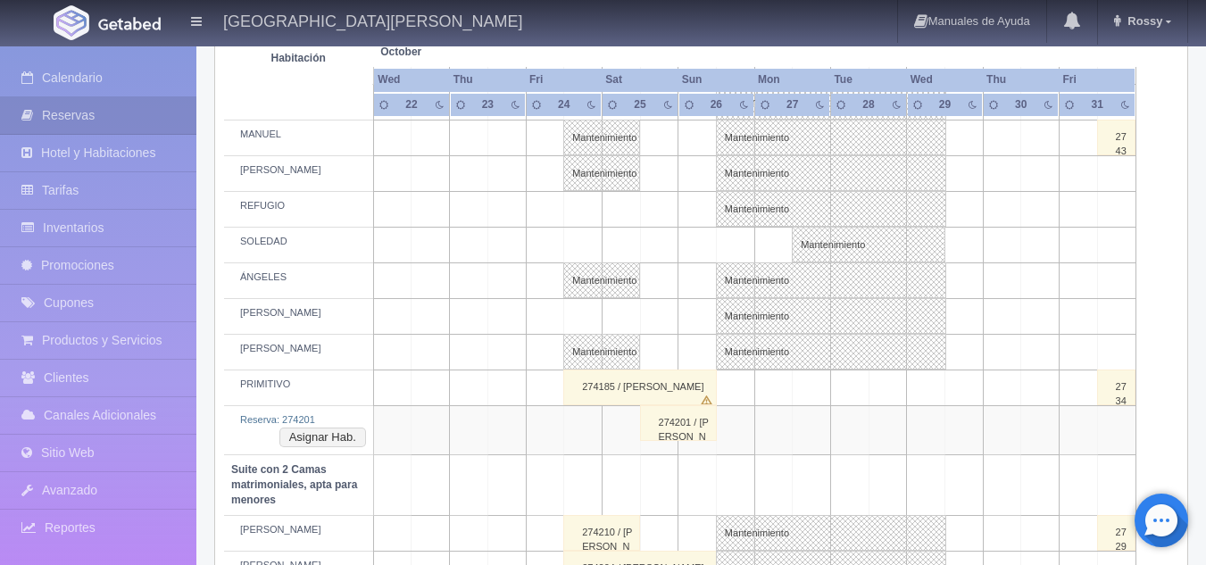
scroll to position [770, 0]
click at [328, 438] on button "Asignar Hab." at bounding box center [322, 437] width 87 height 20
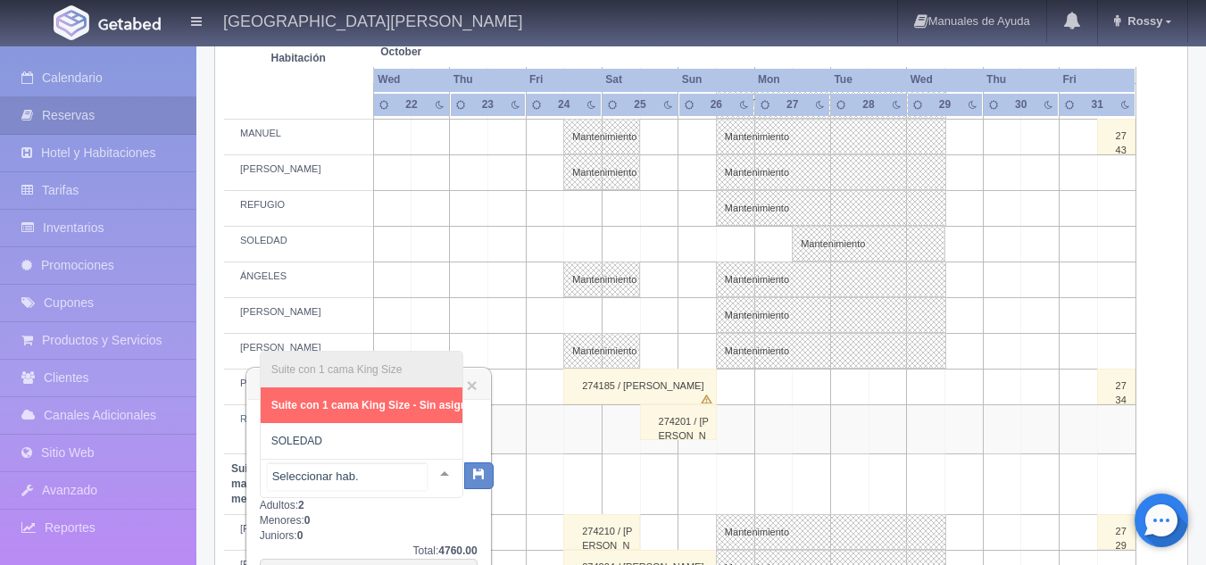
click at [434, 471] on div at bounding box center [445, 473] width 36 height 27
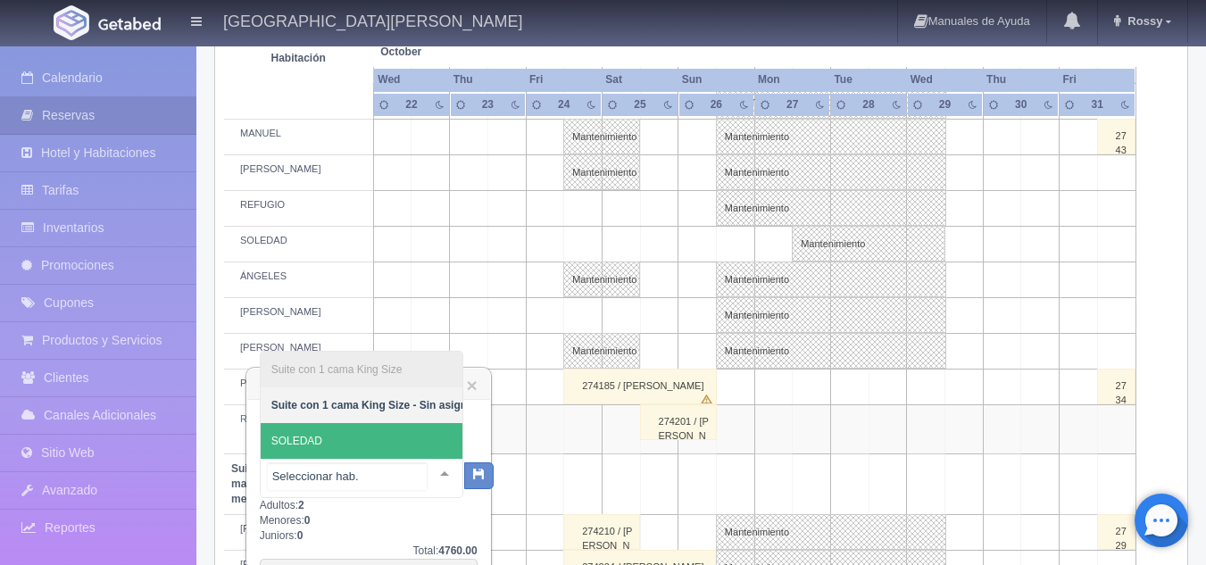
click at [349, 426] on span "SOLEDAD" at bounding box center [375, 441] width 228 height 36
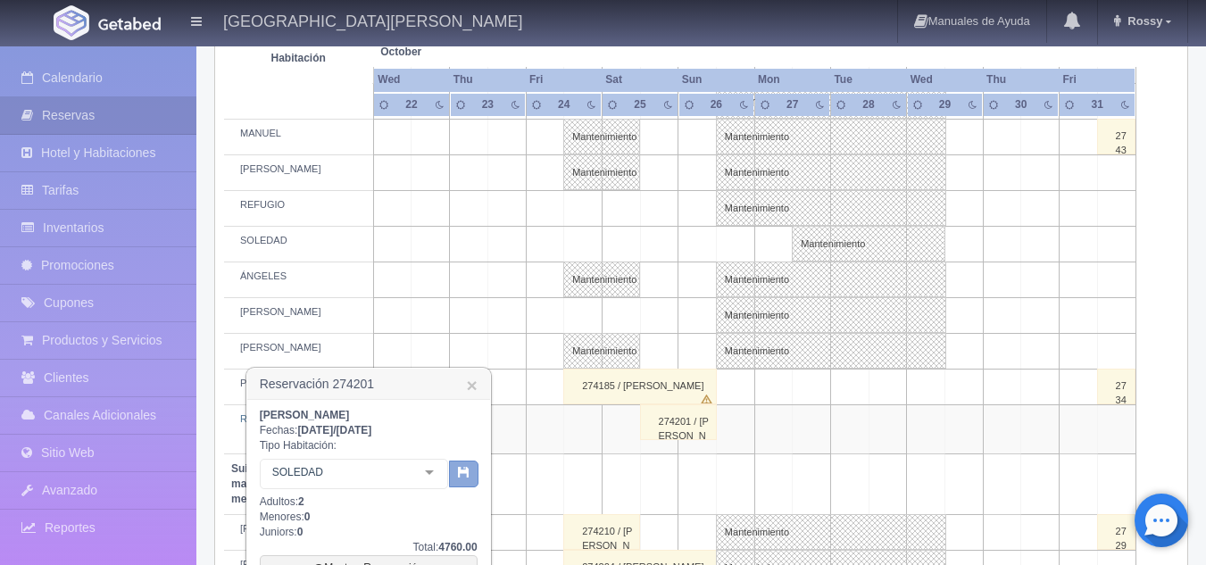
click at [467, 475] on icon "button" at bounding box center [464, 472] width 12 height 12
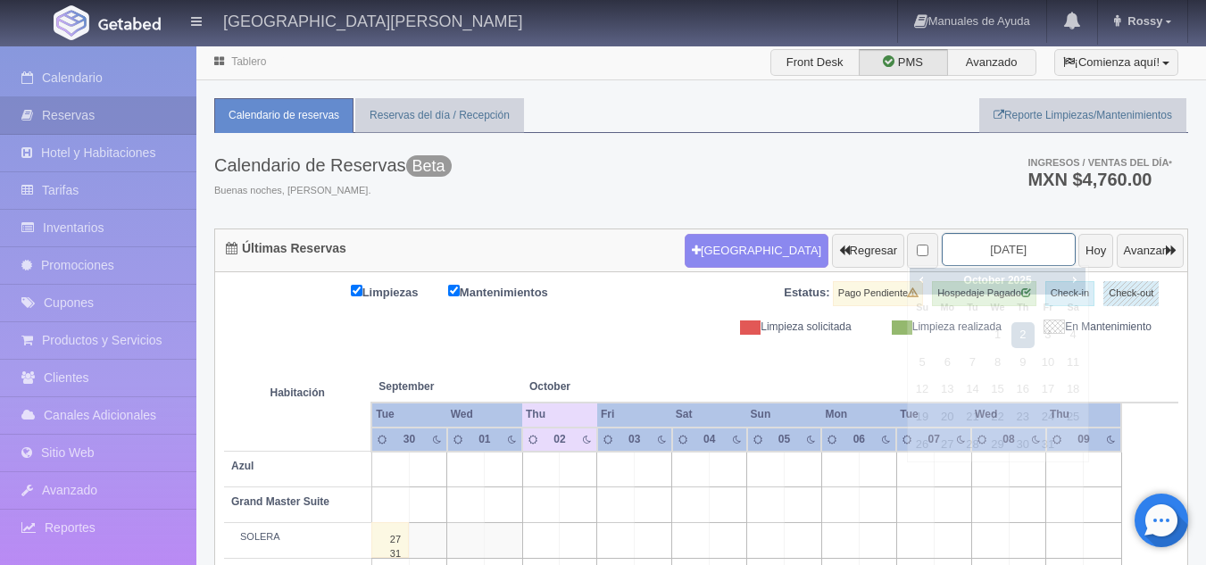
click at [958, 252] on input "[DATE]" at bounding box center [1009, 249] width 134 height 33
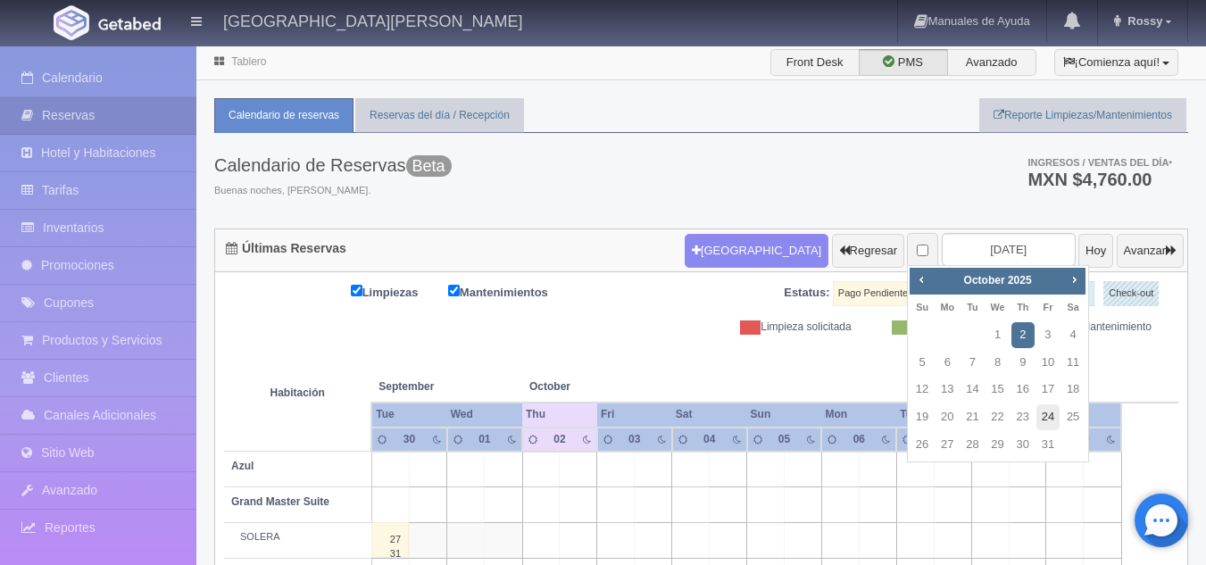
click at [1049, 417] on link "24" at bounding box center [1047, 417] width 23 height 26
type input "[DATE]"
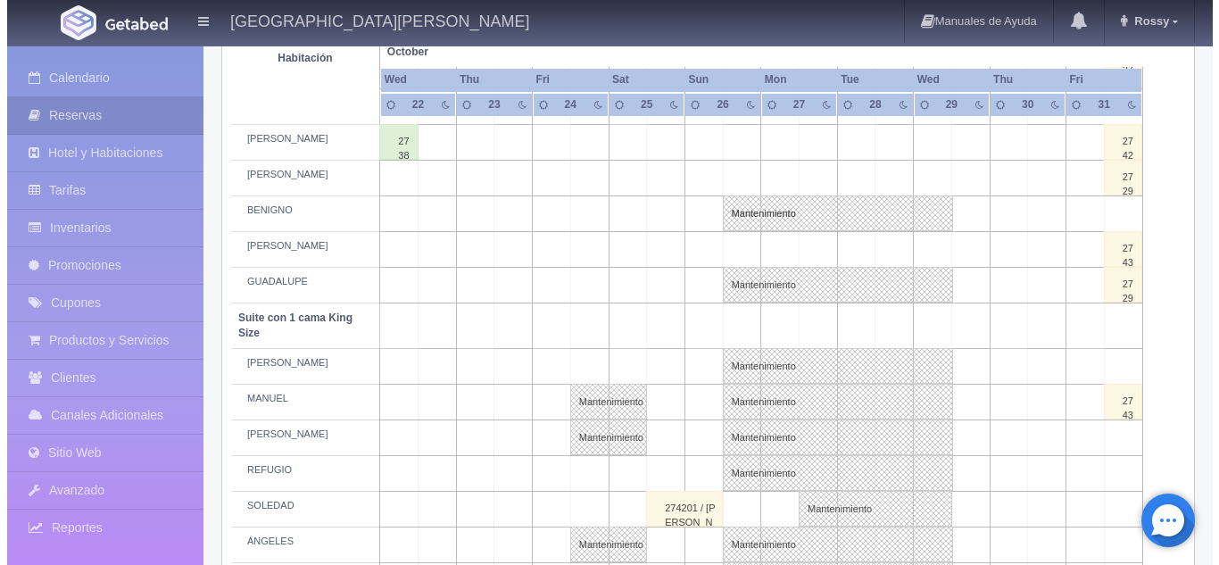
scroll to position [819, 0]
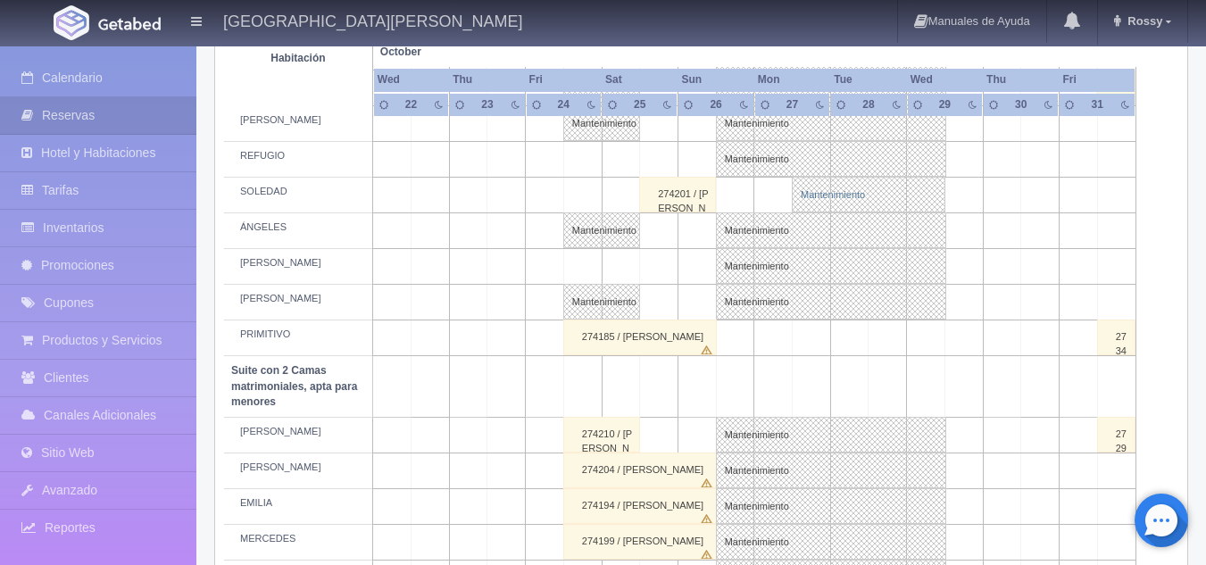
click at [826, 192] on link "Mantenimiento" at bounding box center [868, 195] width 153 height 36
select select "Mantenimiento"
select select "1921_SOLEDAD"
type input "[DATE]"
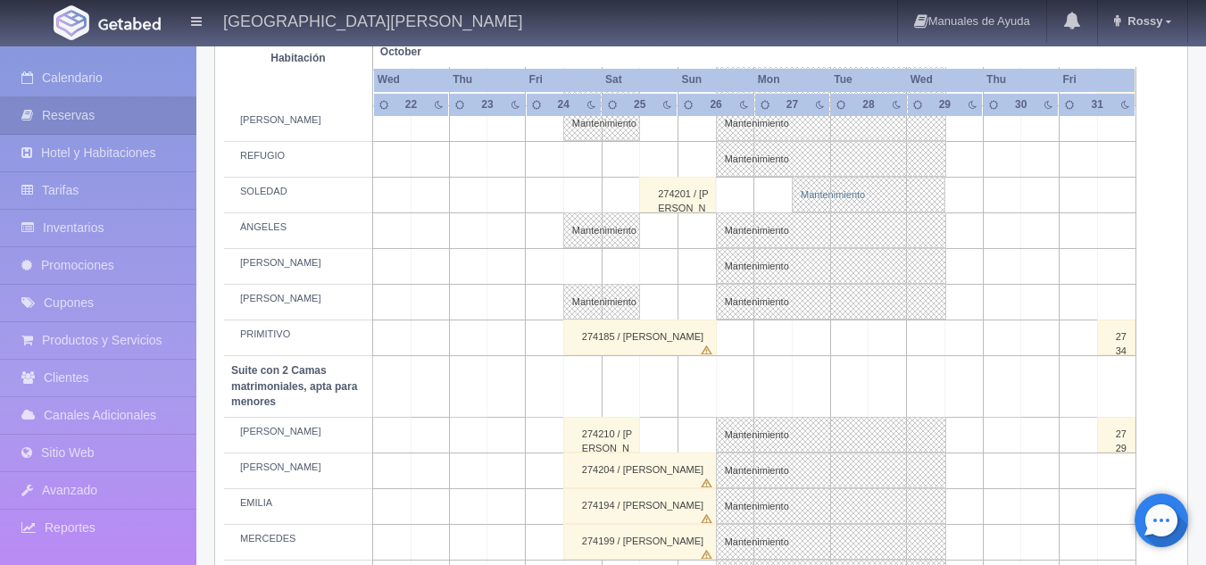
type textarea "BLOQUEO BARTENDERS MB"
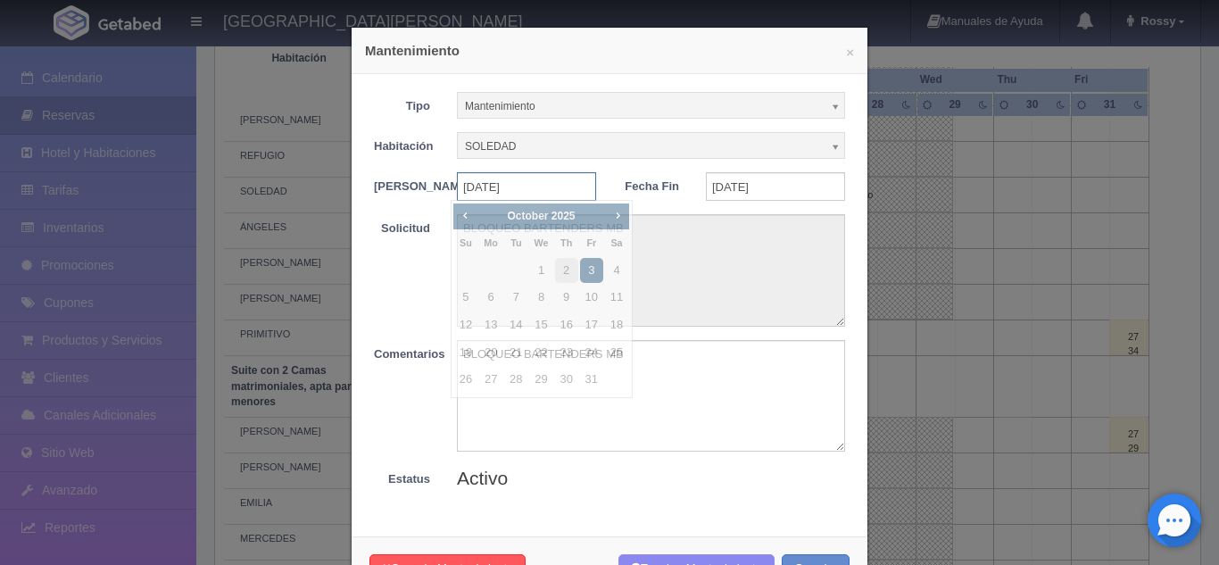
click at [539, 187] on input "27-10-2025" at bounding box center [526, 186] width 139 height 29
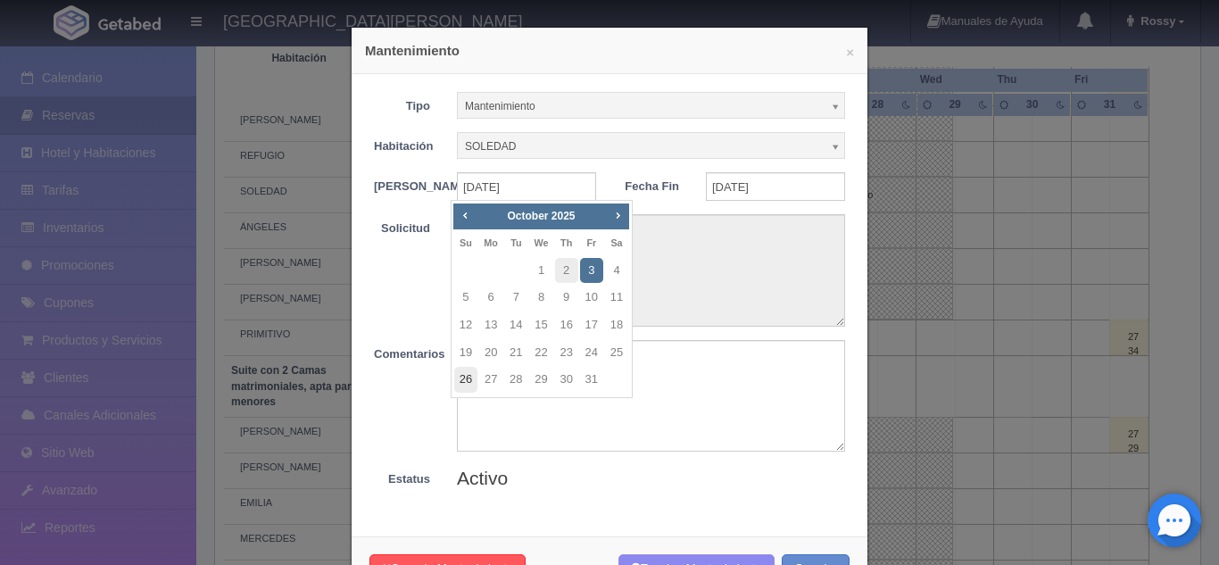
click at [469, 376] on link "26" at bounding box center [465, 380] width 23 height 26
type input "2025-10-26"
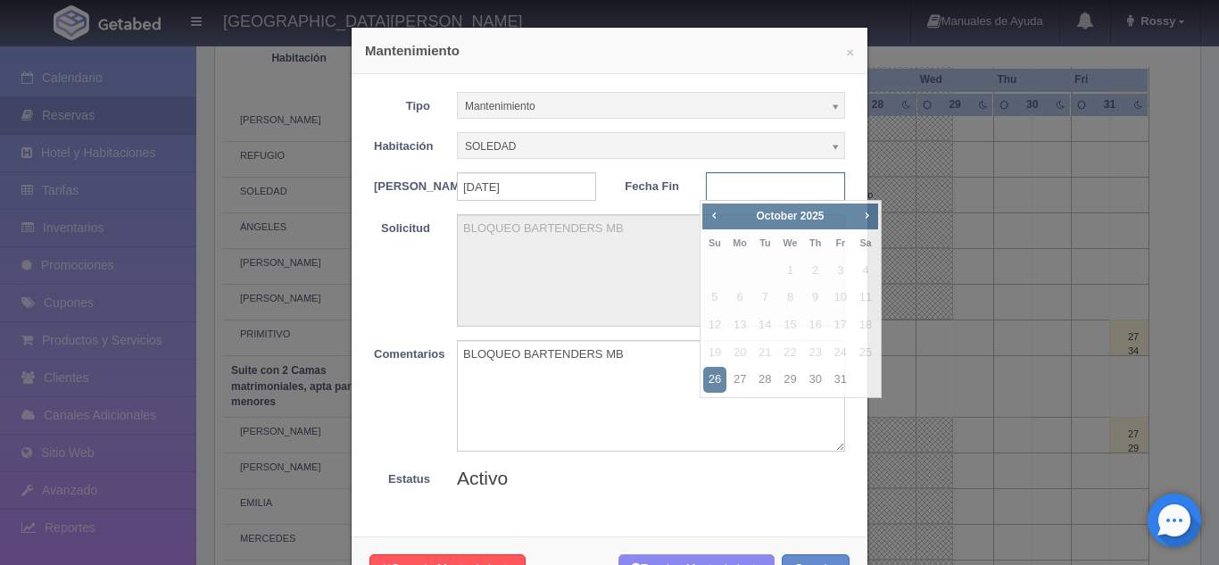
click at [730, 181] on input "text" at bounding box center [775, 186] width 139 height 29
click at [719, 487] on div "Activo" at bounding box center [651, 478] width 415 height 26
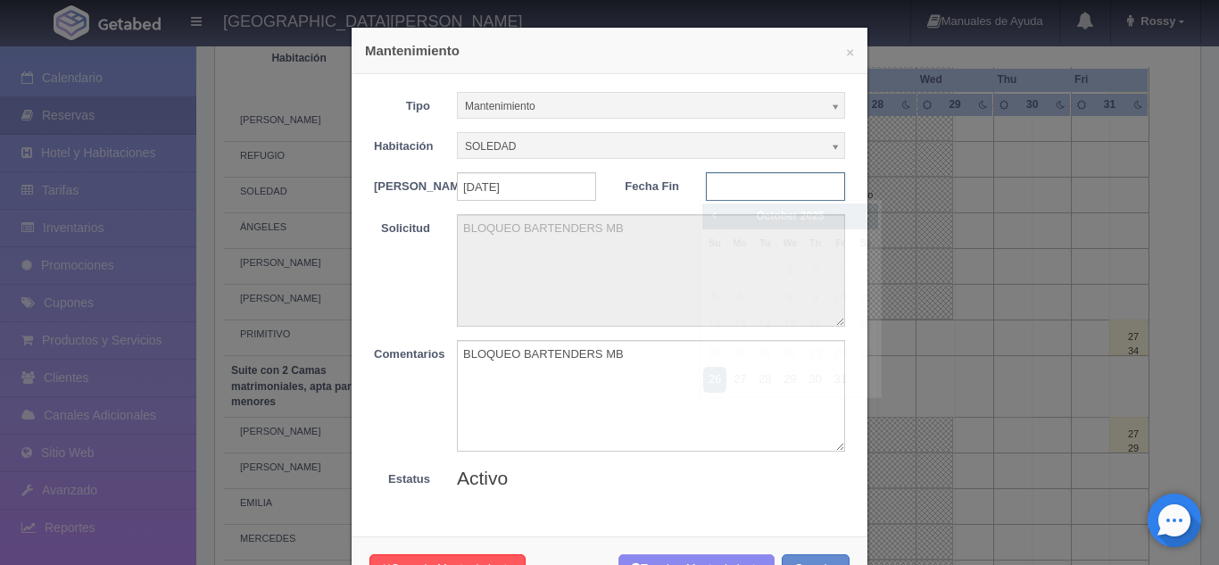
click at [751, 193] on input "text" at bounding box center [775, 186] width 139 height 29
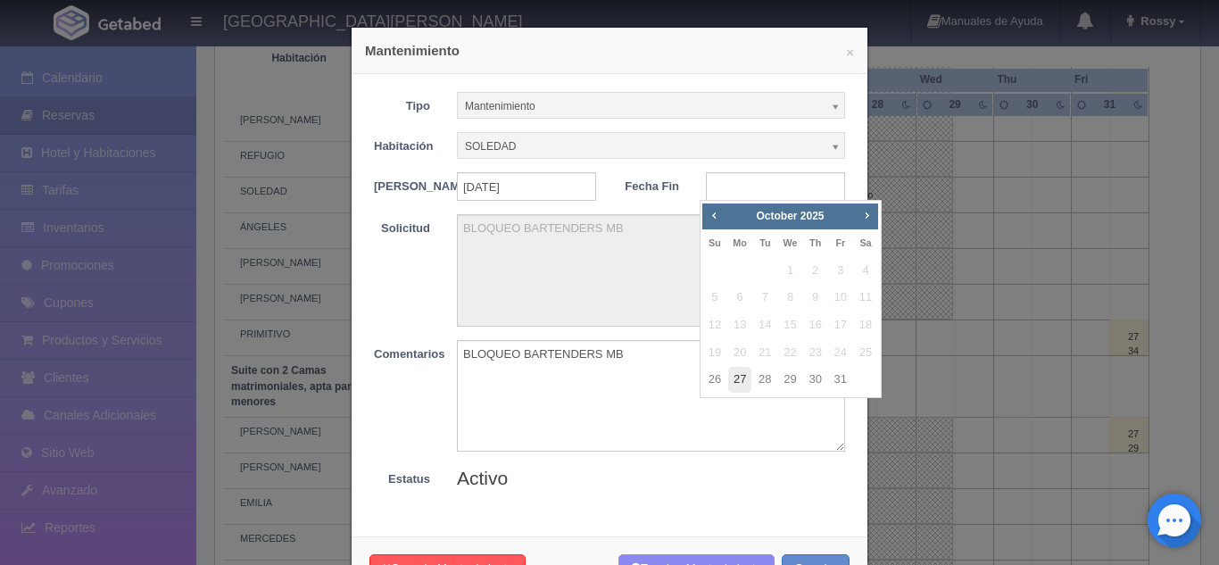
click at [736, 383] on link "27" at bounding box center [739, 380] width 23 height 26
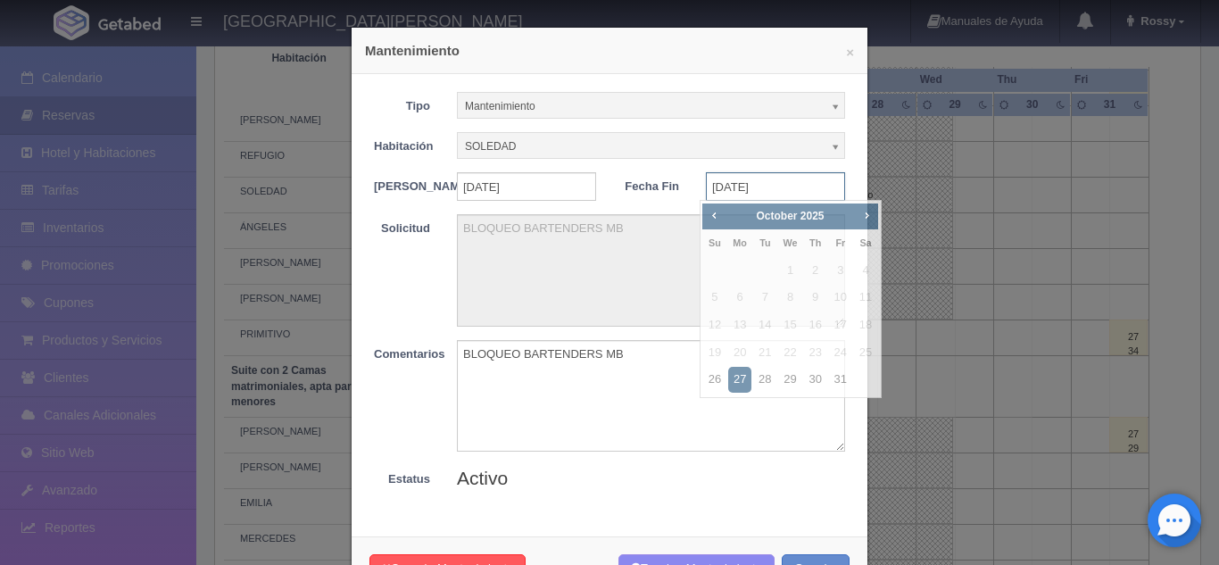
click at [788, 191] on input "2025-10-27" at bounding box center [775, 186] width 139 height 29
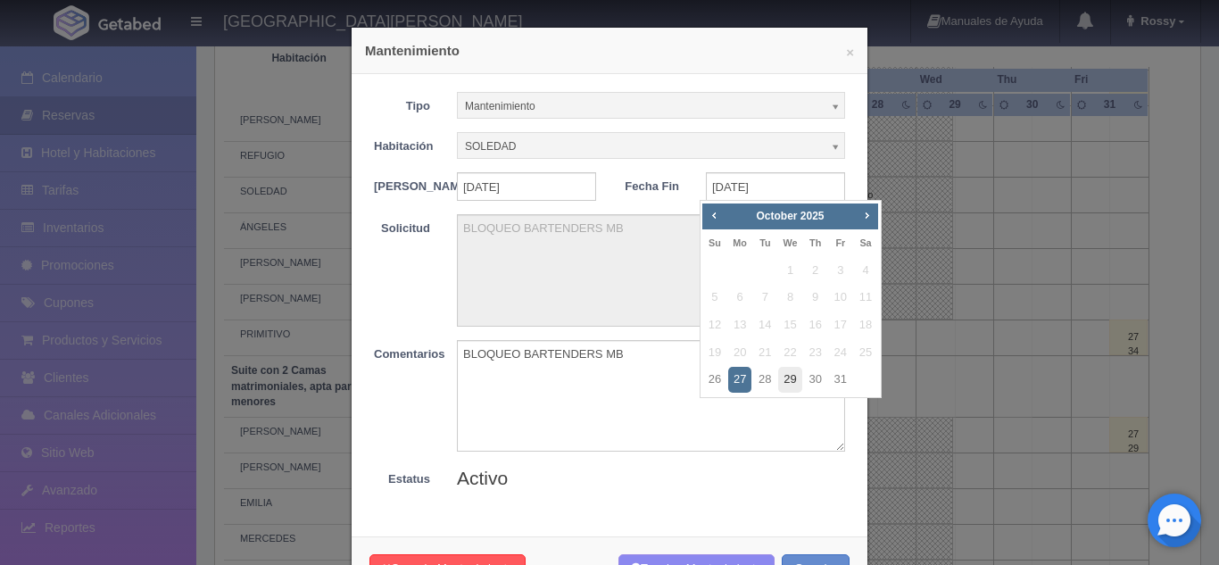
click at [792, 383] on link "29" at bounding box center [789, 380] width 23 height 26
type input "2025-10-29"
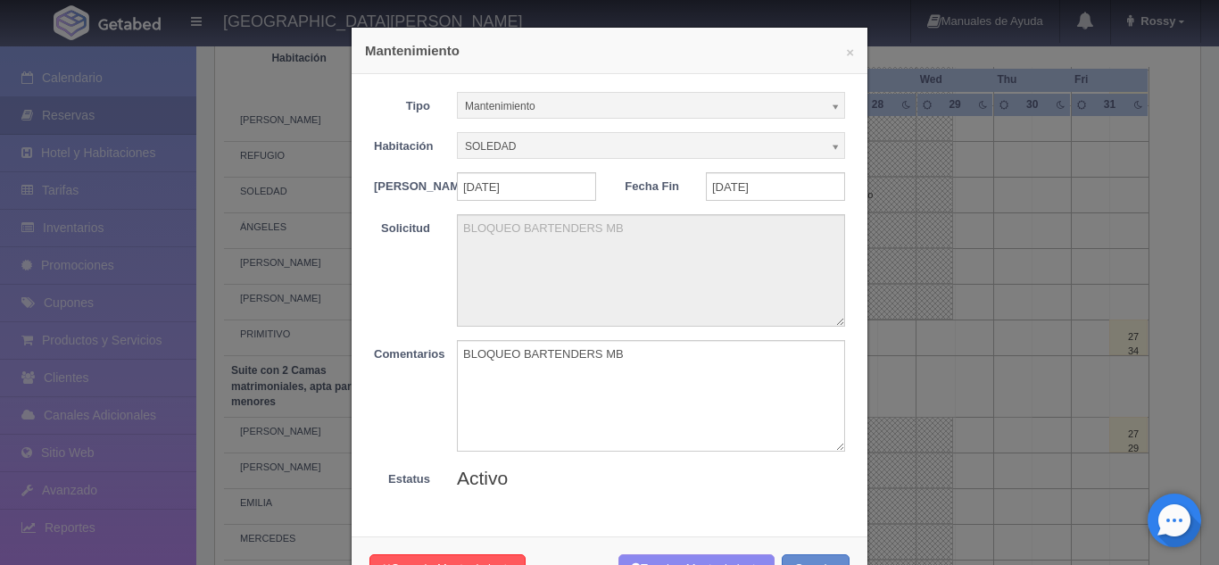
scroll to position [74, 0]
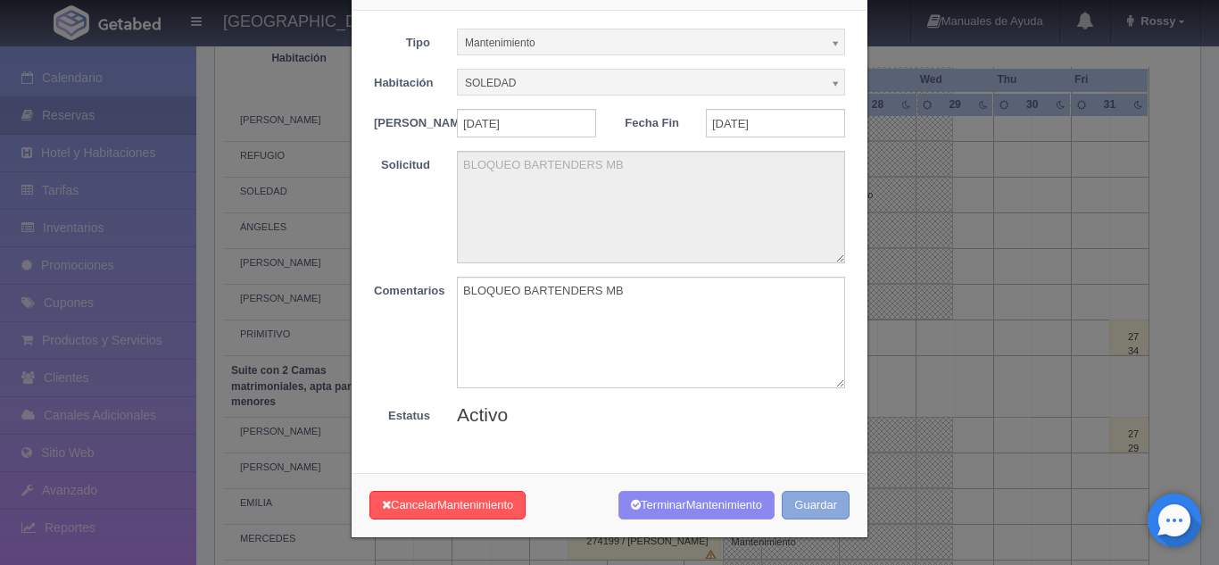
click at [784, 506] on button "Guardar" at bounding box center [816, 505] width 68 height 29
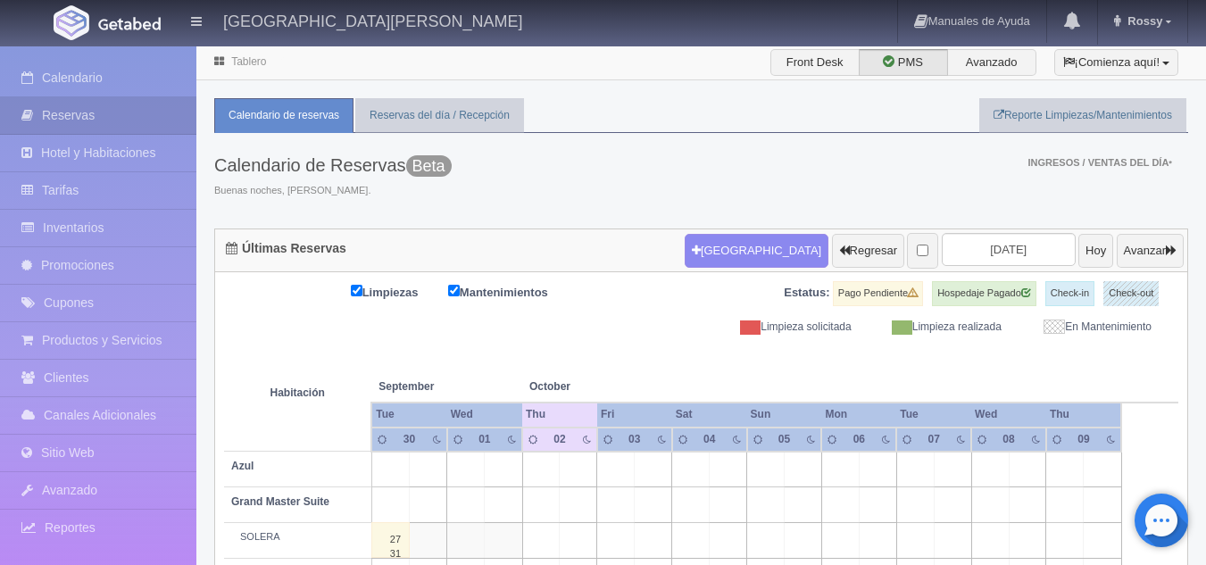
scroll to position [133, 0]
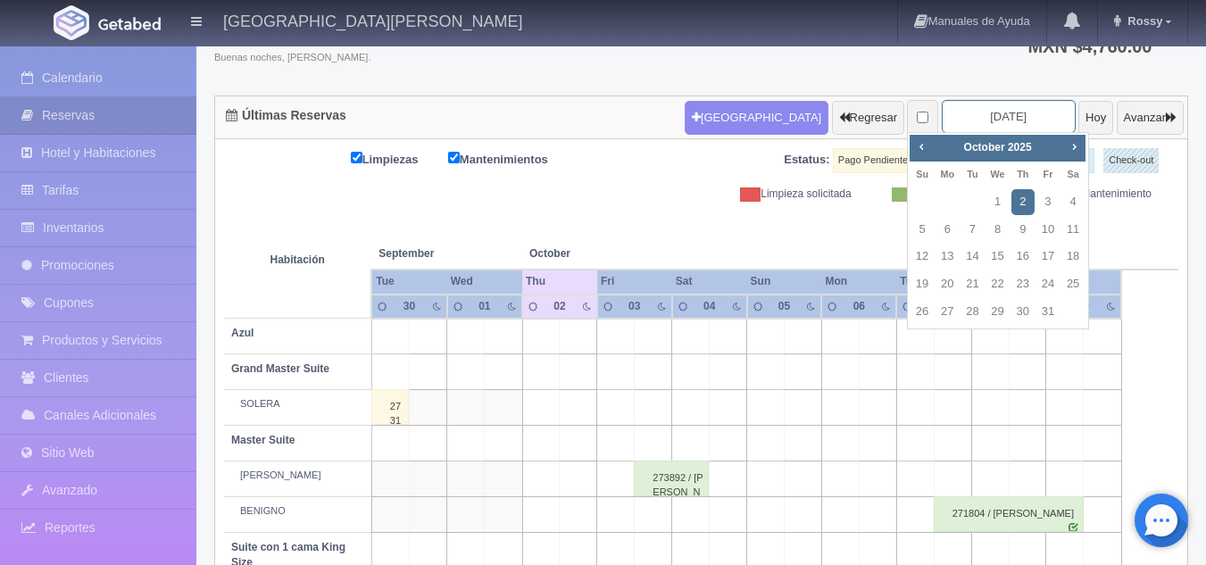
click at [964, 112] on input "[DATE]" at bounding box center [1009, 116] width 134 height 33
click at [1047, 282] on link "24" at bounding box center [1047, 284] width 23 height 26
type input "[DATE]"
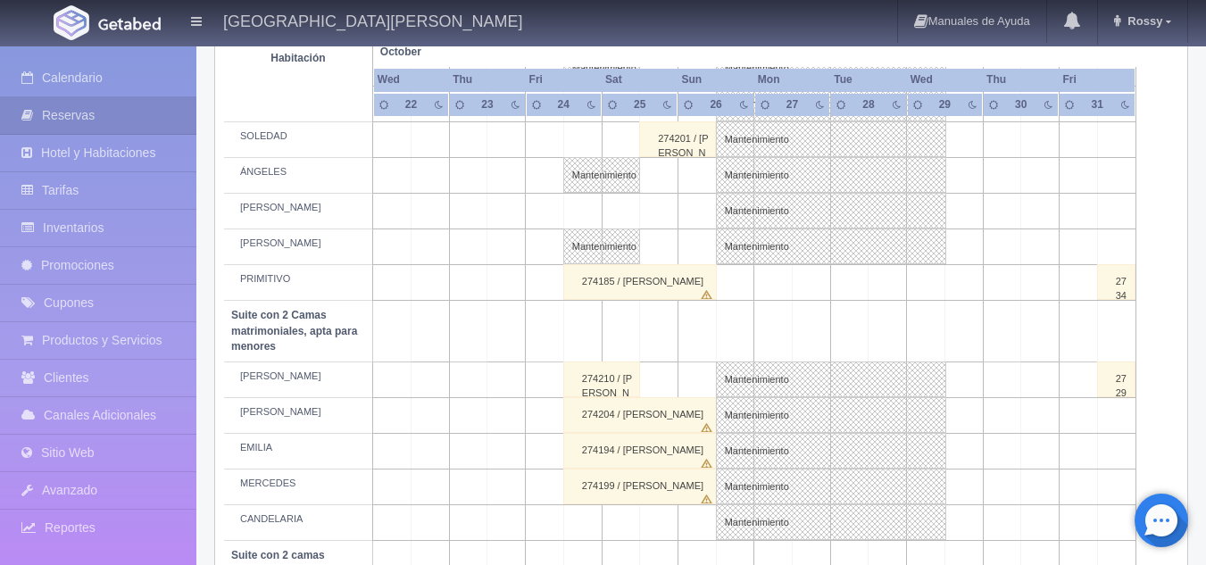
scroll to position [875, 0]
